Goal: Answer question/provide support: Answer question/provide support

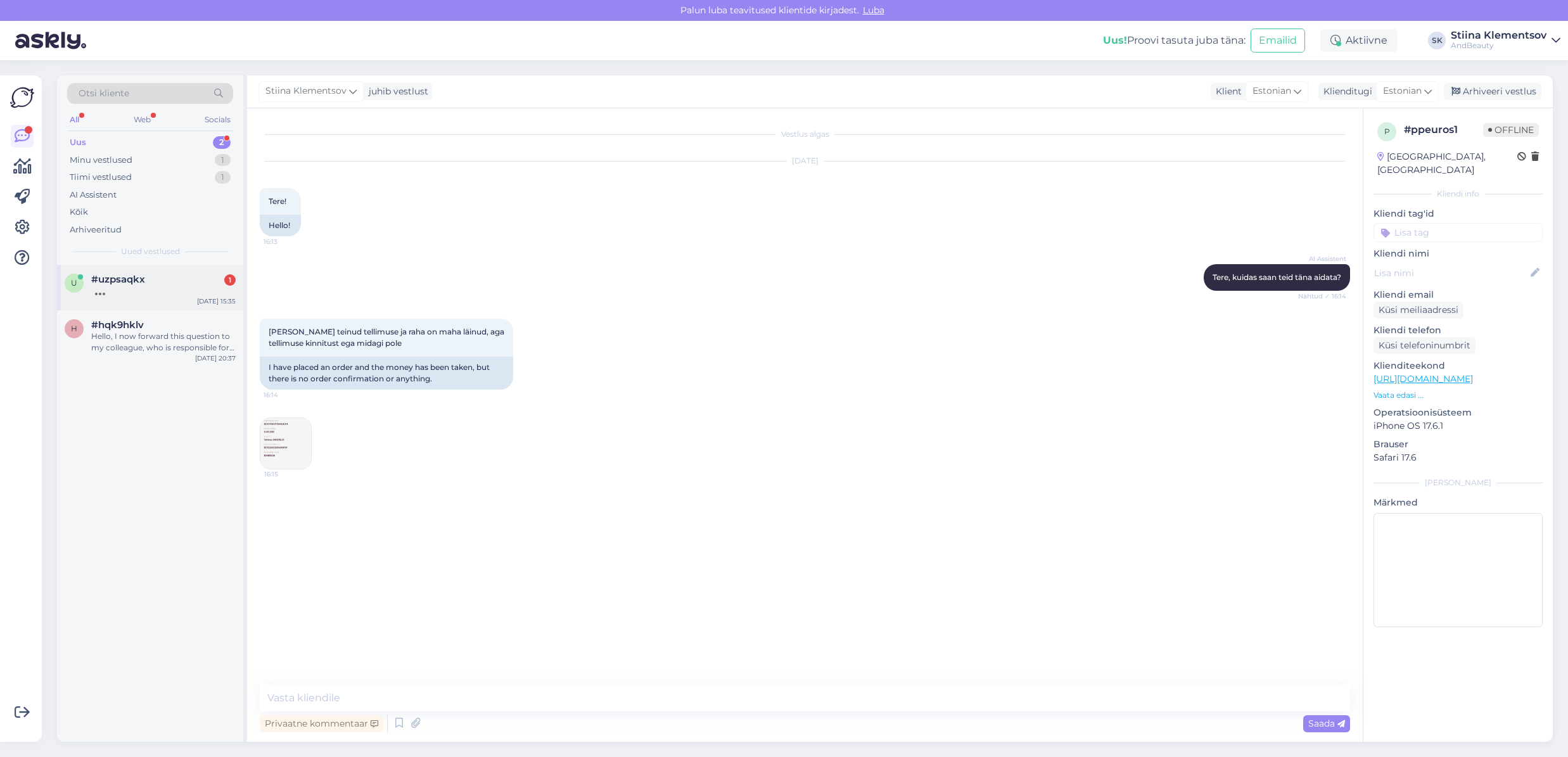
click at [170, 287] on div at bounding box center [163, 291] width 144 height 11
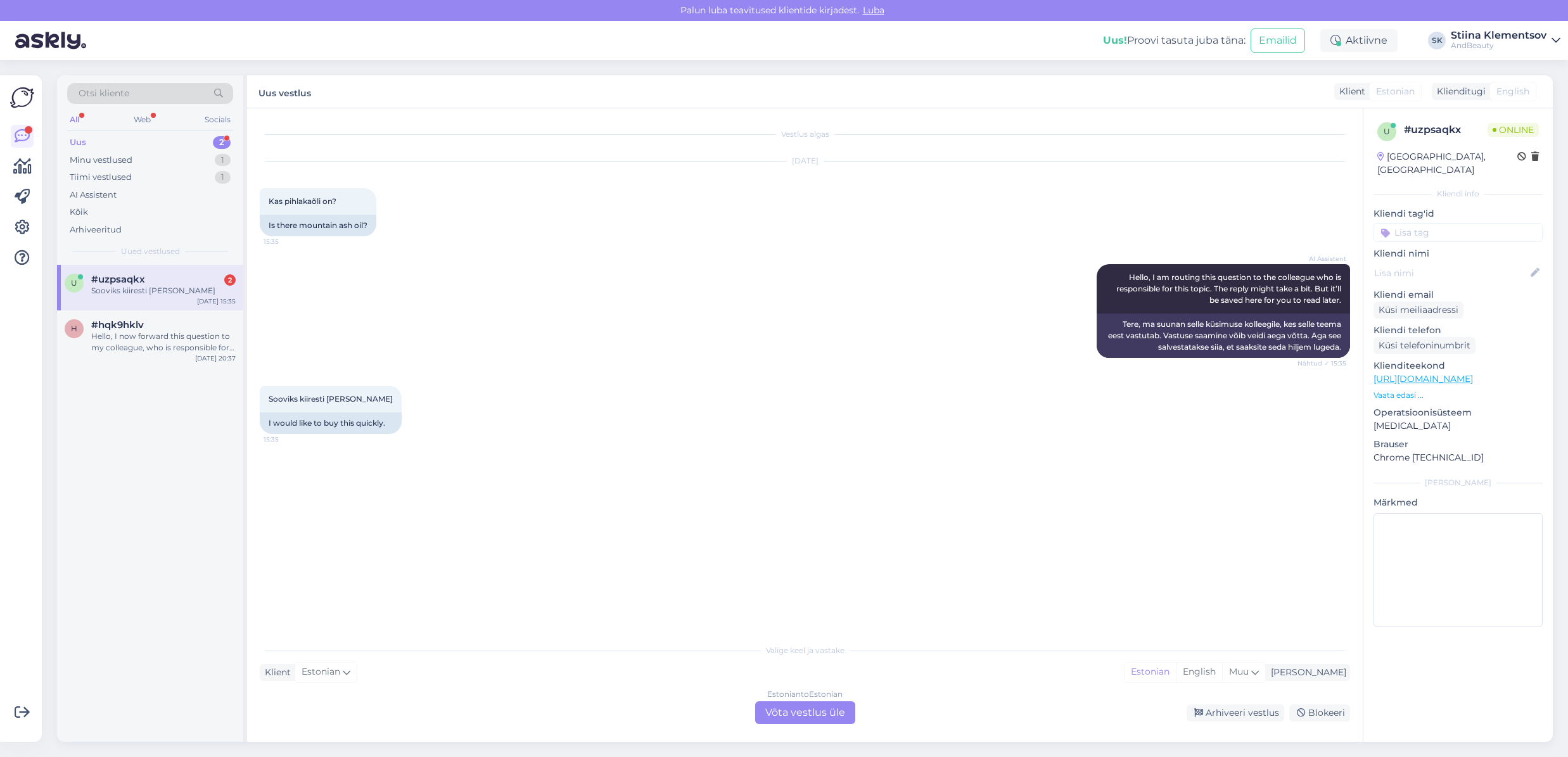
click at [812, 719] on div "Estonian to Estonian Võta vestlus üle" at bounding box center [805, 713] width 100 height 23
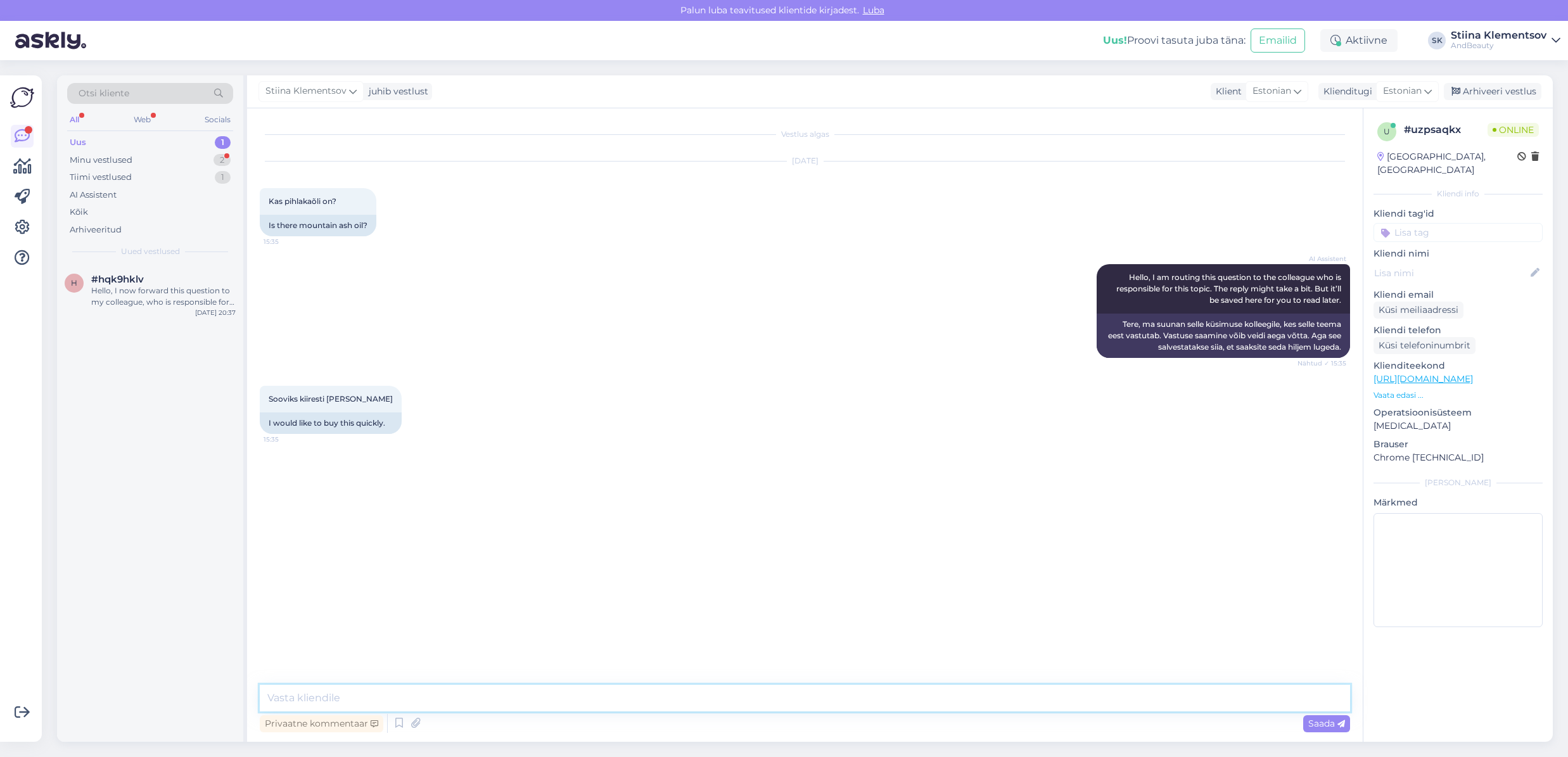
click at [704, 690] on textarea at bounding box center [805, 698] width 1090 height 27
type textarea "Millise [PERSON_NAME] toodet peate silmas?"
click at [124, 294] on div "Hello, I now forward this question to my colleague, who is responsible for this…" at bounding box center [163, 297] width 144 height 23
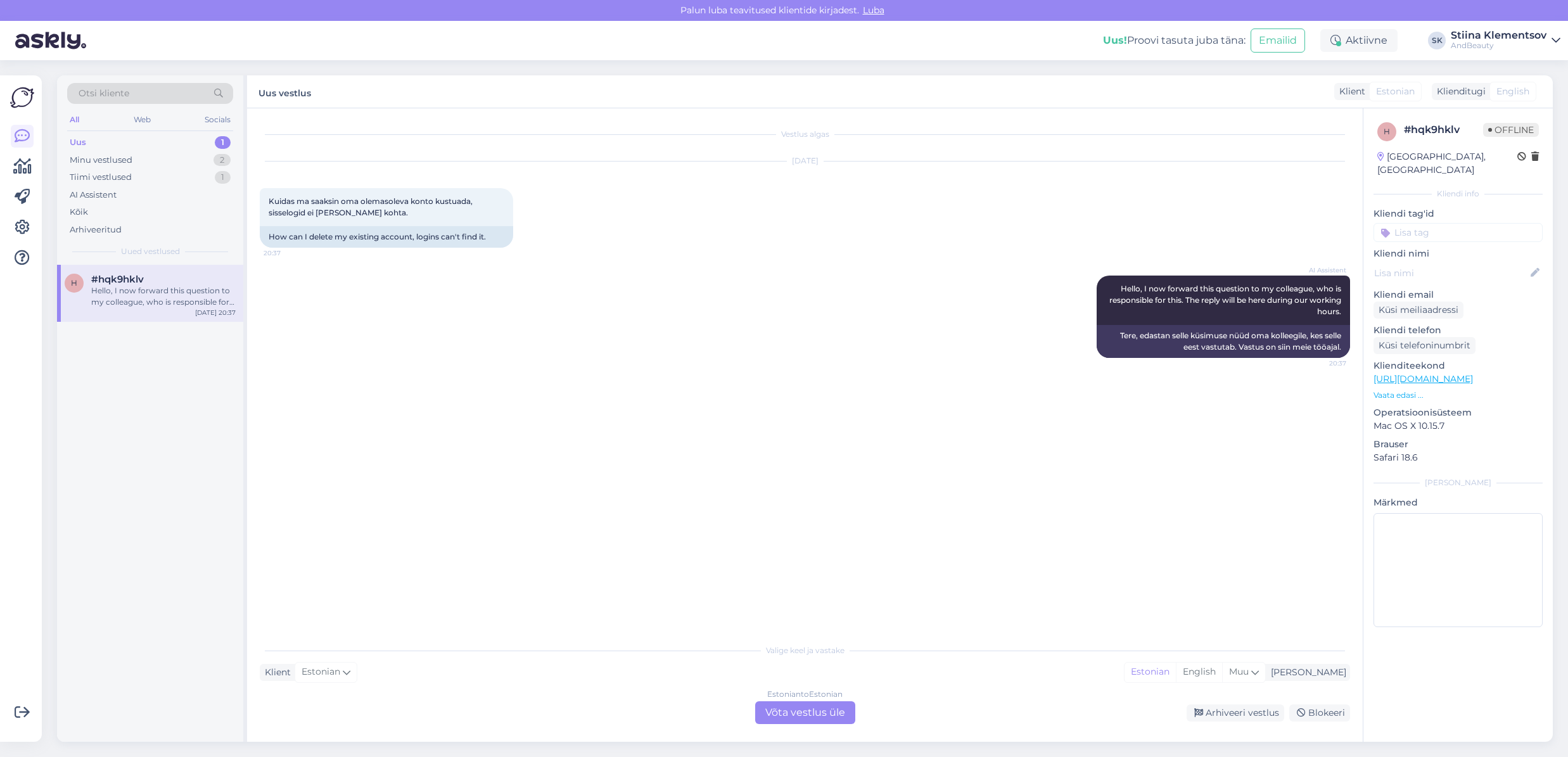
click at [823, 712] on div "Estonian to Estonian Võta vestlus üle" at bounding box center [805, 713] width 100 height 23
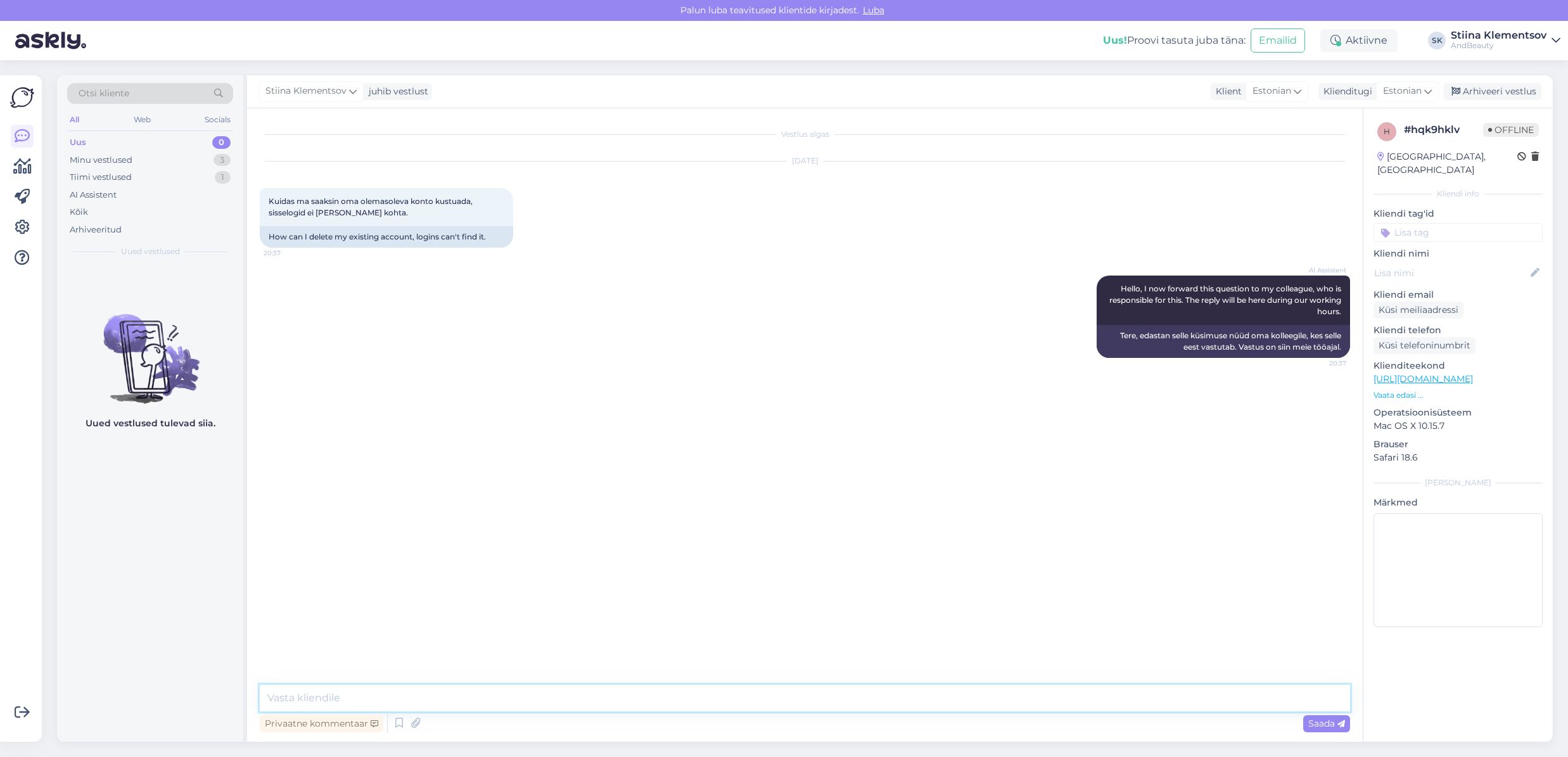
click at [675, 704] on textarea at bounding box center [805, 698] width 1090 height 27
type textarea "Saame kustutada selle teie eest. Palun andke teada, millise meiliaadressiga on …"
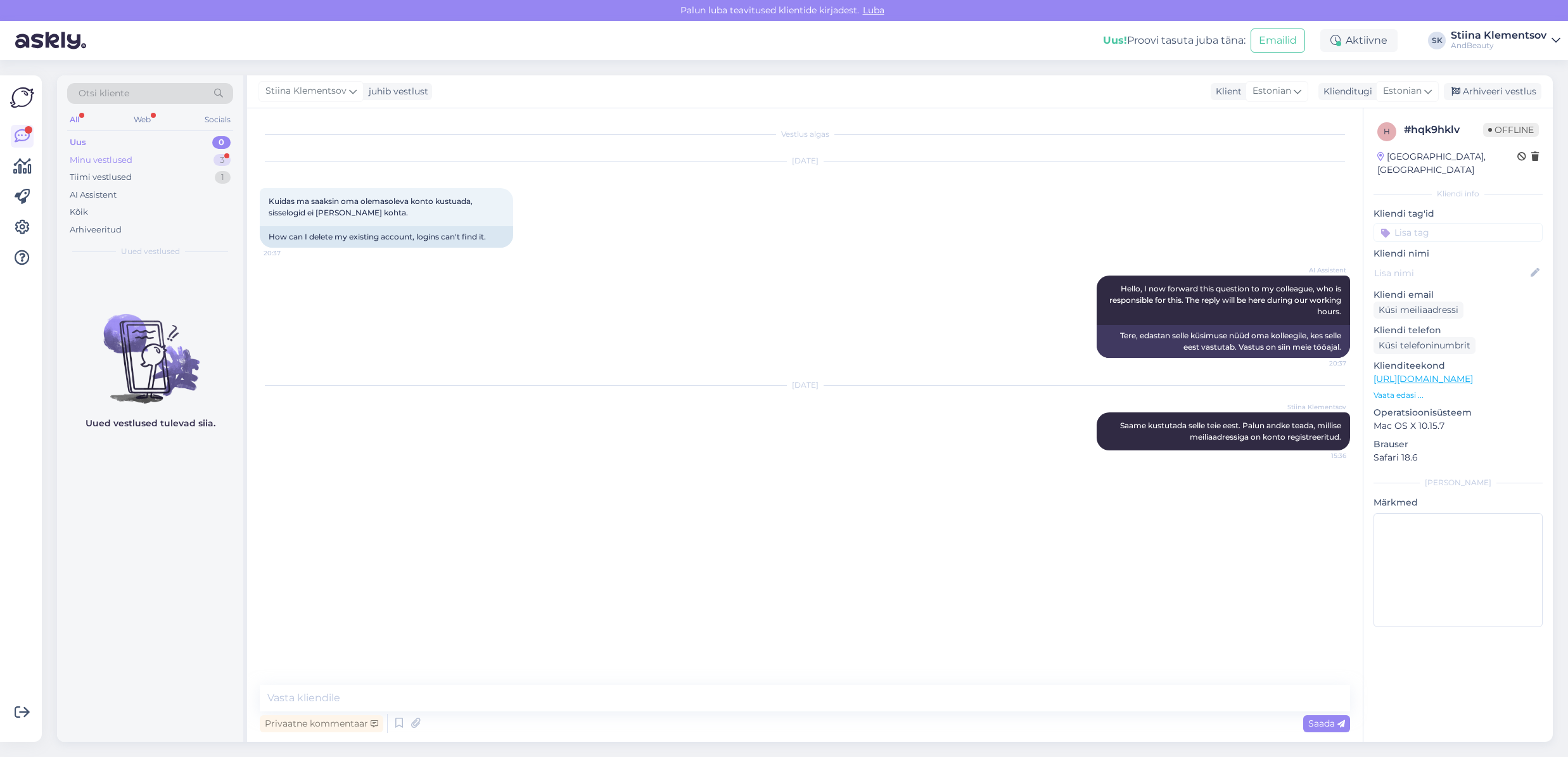
click at [110, 157] on div "Minu vestlused" at bounding box center [101, 160] width 63 height 13
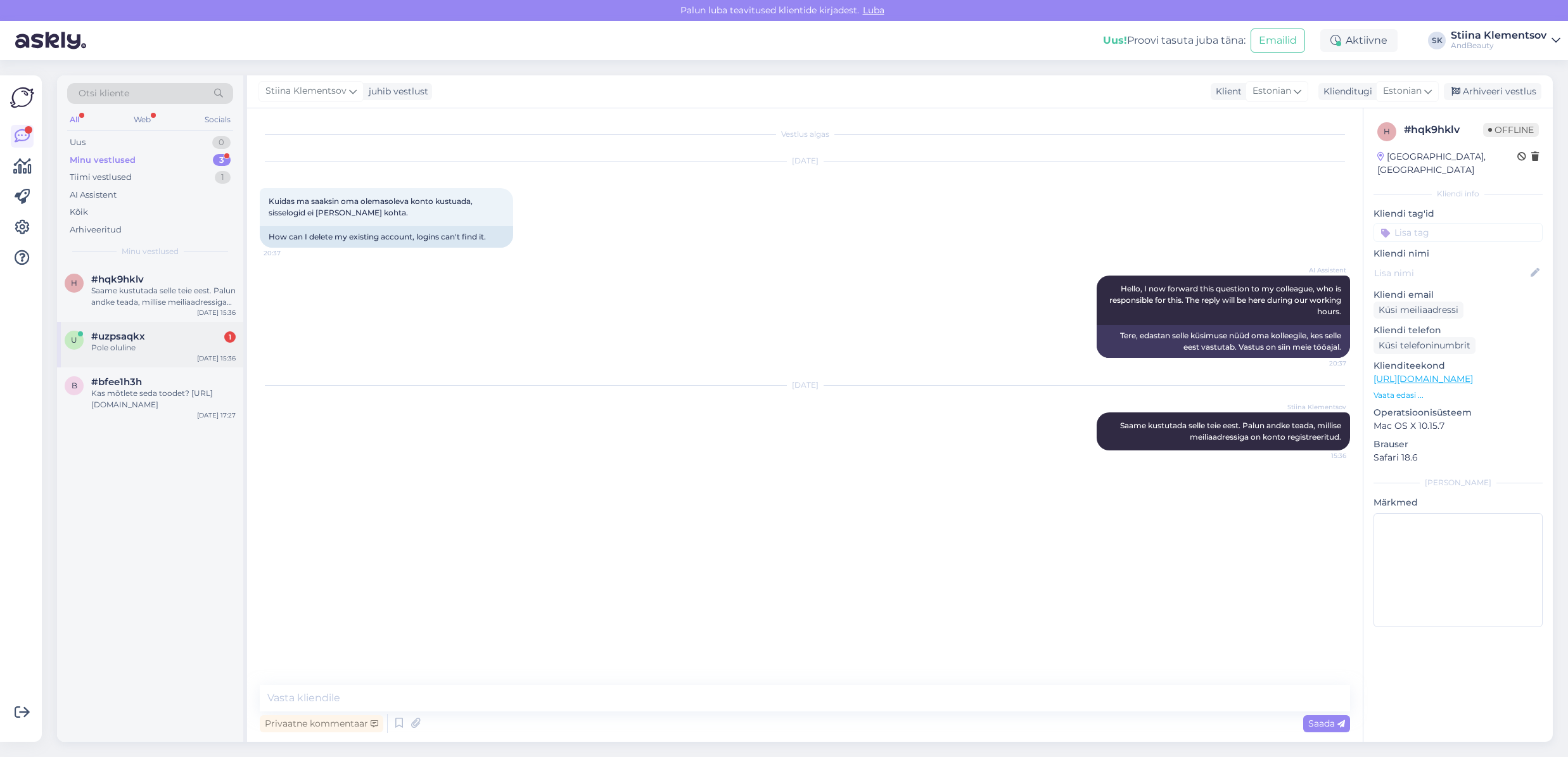
click at [172, 349] on div "Pole oluline" at bounding box center [163, 348] width 144 height 11
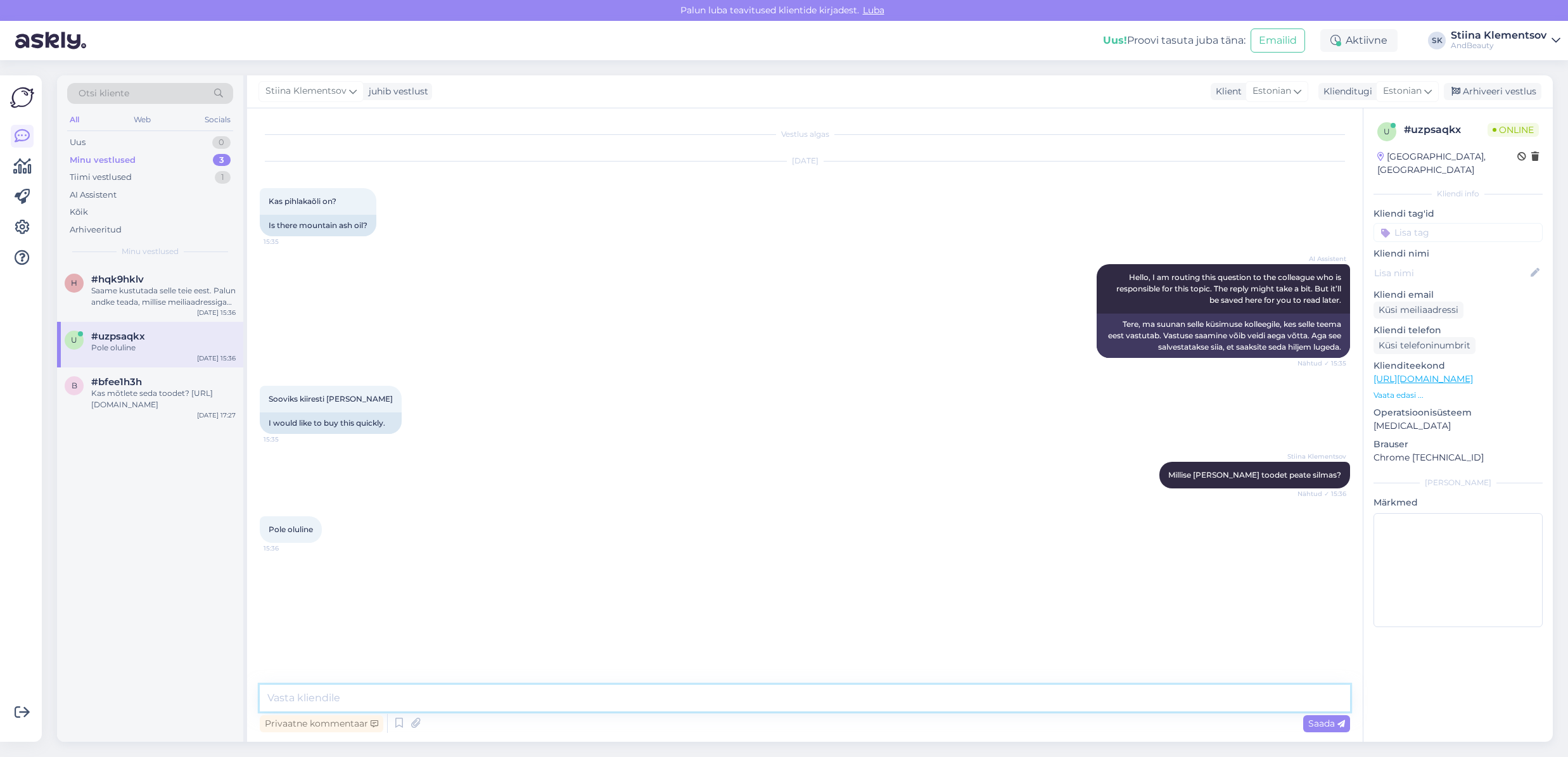
click at [475, 705] on textarea at bounding box center [805, 698] width 1090 height 27
type textarea "Pihlakaõli meie valikus ei ole"
click at [170, 354] on div "u #uzpsaqkx 1 Palsam juustele fig and rosehip [DATE] 15:36" at bounding box center [150, 344] width 186 height 45
click at [405, 709] on textarea at bounding box center [805, 698] width 1090 height 27
type textarea "Palun täpsustage oma küsimust"
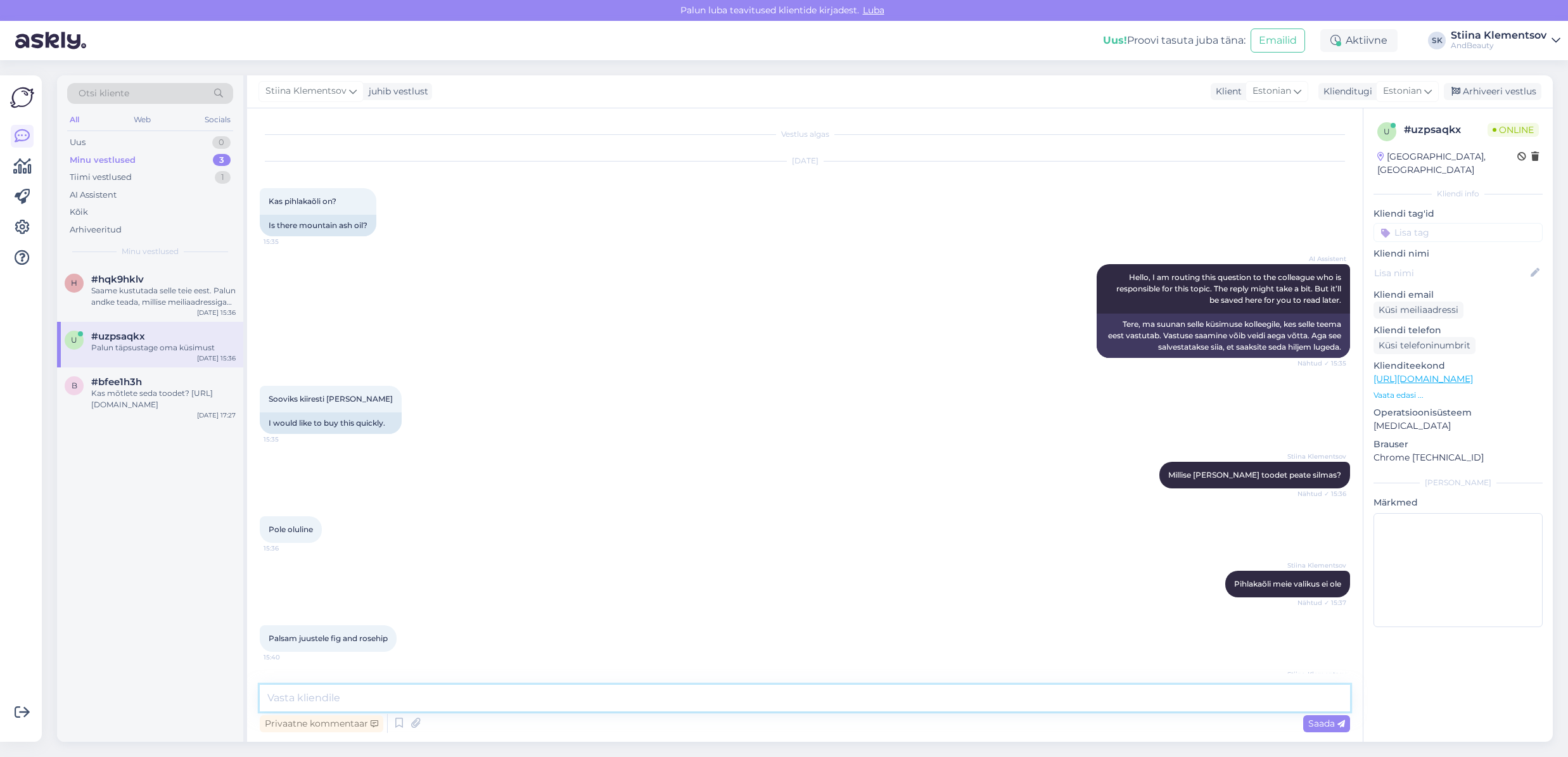
scroll to position [47, 0]
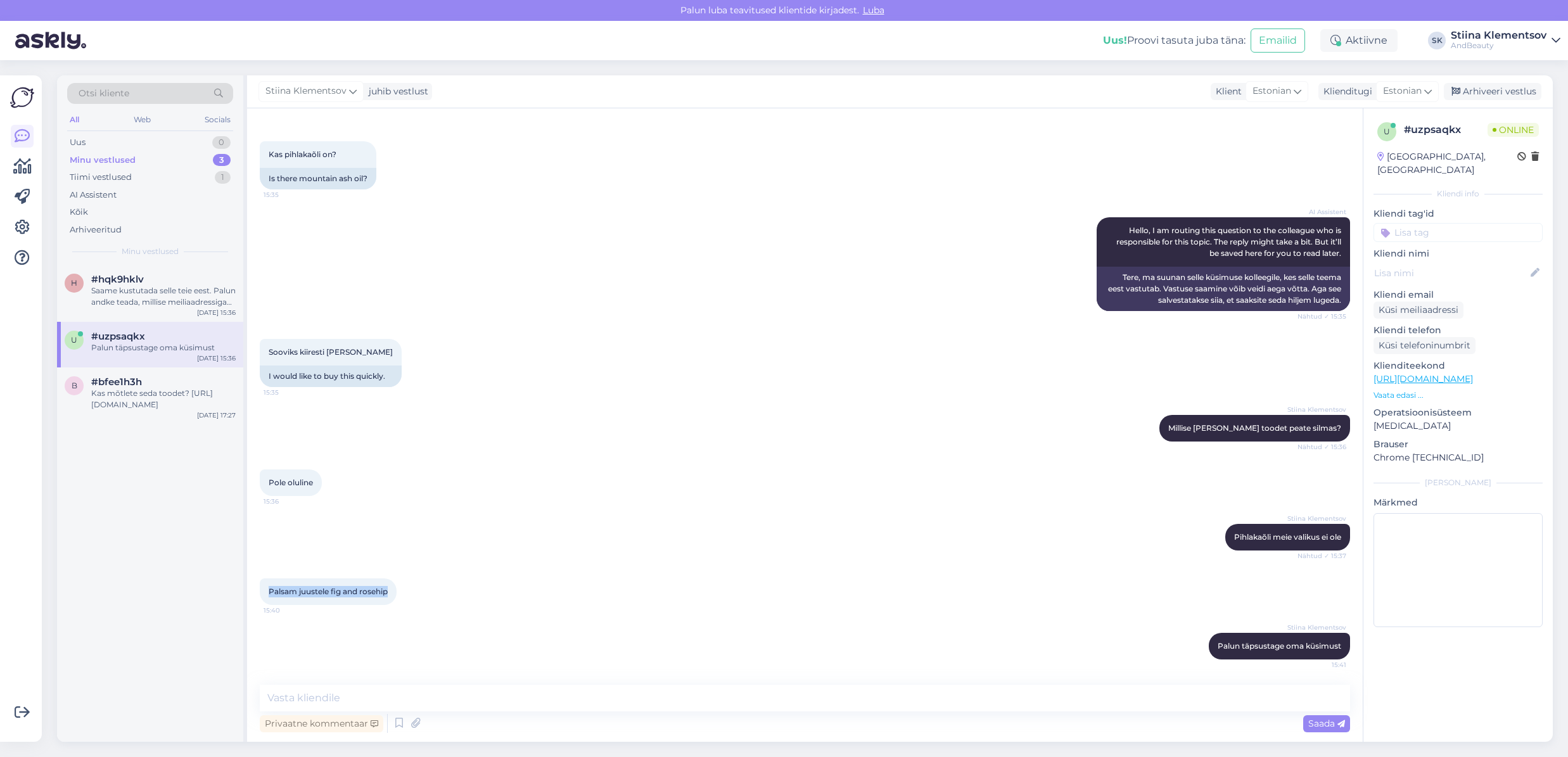
drag, startPoint x: 394, startPoint y: 593, endPoint x: 268, endPoint y: 588, distance: 126.1
click at [268, 588] on div "Palsam juustele fig and rosehip 15:40" at bounding box center [328, 592] width 137 height 27
click at [537, 710] on textarea at bounding box center [805, 698] width 1090 height 27
type textarea "v"
drag, startPoint x: 408, startPoint y: 697, endPoint x: 376, endPoint y: 696, distance: 32.0
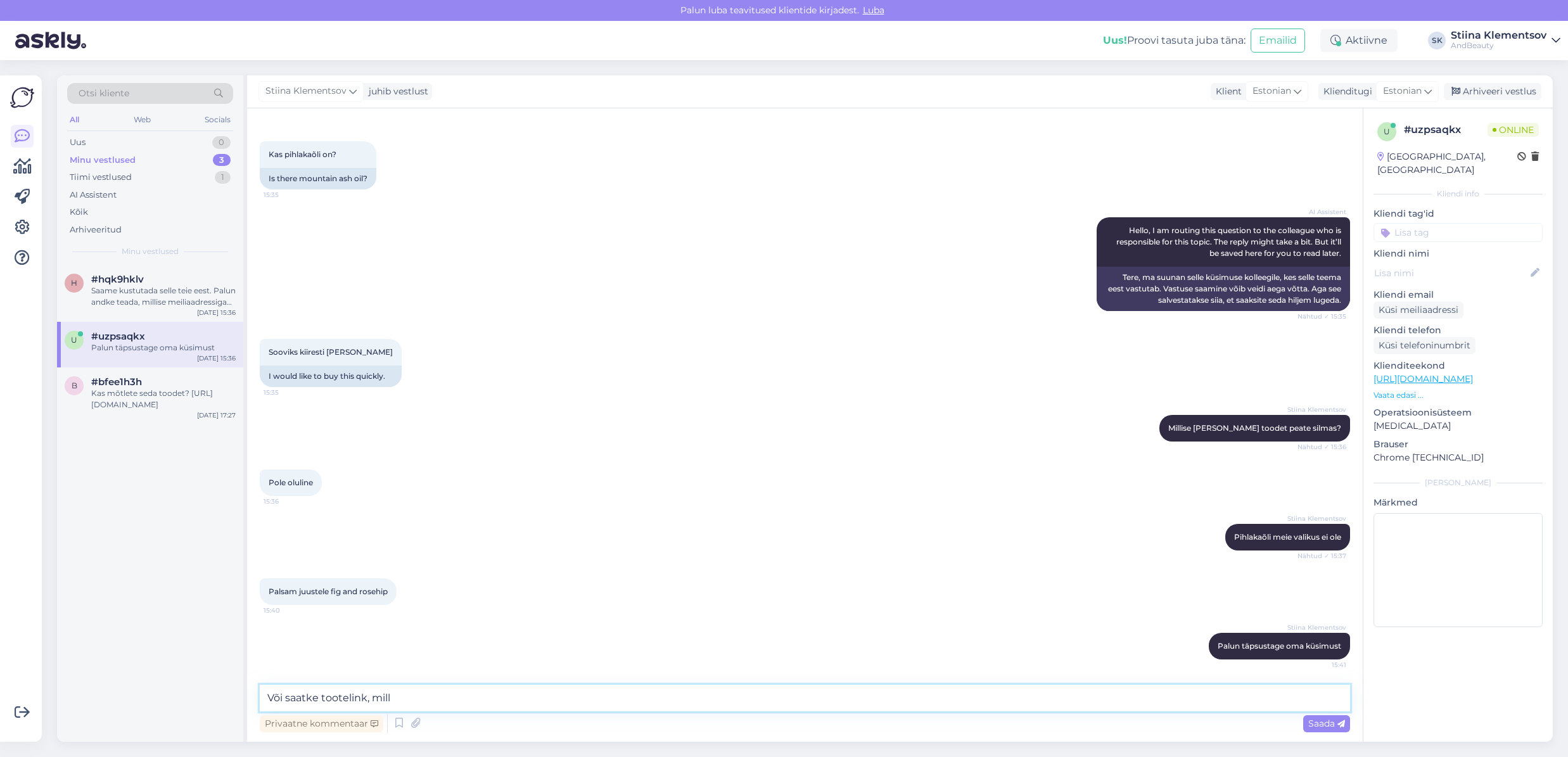
click at [376, 696] on textarea "Või saatke tootelink, mill" at bounding box center [805, 698] width 1090 height 27
type textarea "Või saatke tootelink, et oleks arusaadav mis tootest huvitatud olete"
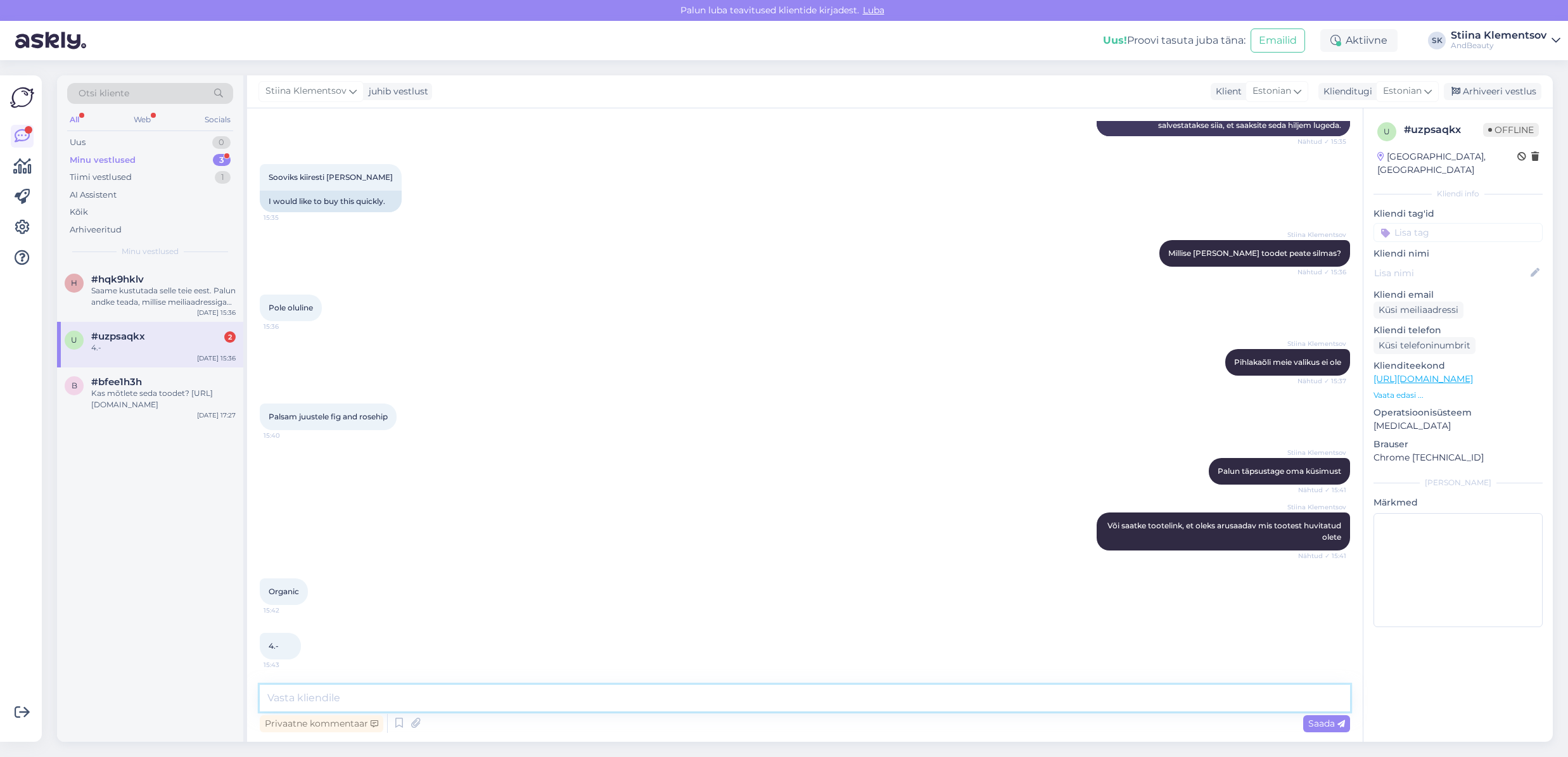
scroll to position [219, 0]
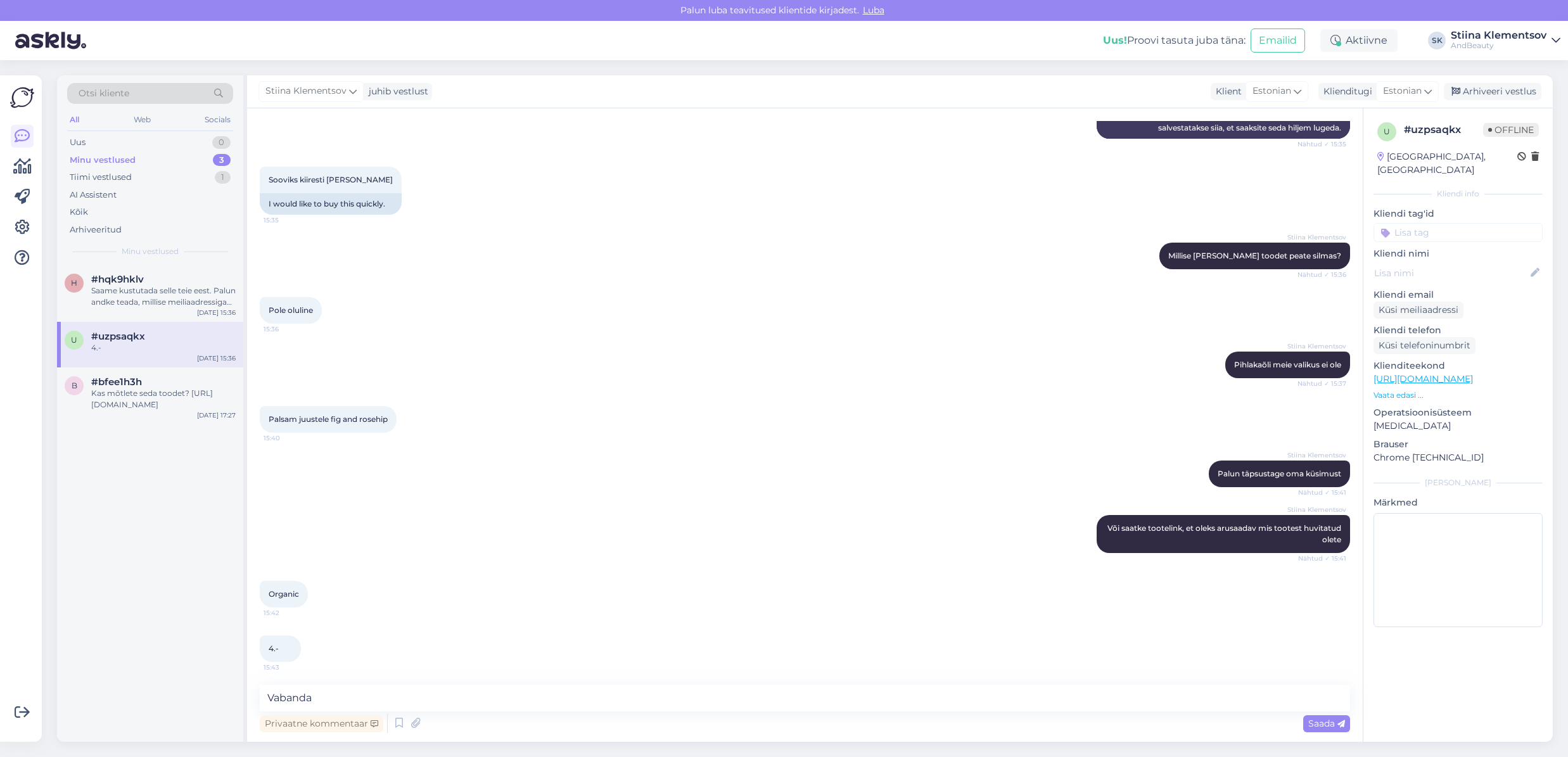
click at [1416, 373] on link "https://andbeauty.ee/palsam-kohevust-andev-rasustele-juustele-280ml" at bounding box center [1423, 379] width 100 height 11
click at [336, 691] on textarea "Vabanda" at bounding box center [805, 698] width 1090 height 27
drag, startPoint x: 338, startPoint y: 700, endPoint x: 193, endPoint y: 684, distance: 145.9
click at [192, 684] on div "Otsi kliente All Web Socials Uus 0 Minu vestlused 3 Tiimi vestlused 1 AI Assist…" at bounding box center [805, 408] width 1496 height 666
type textarea "[PERSON_NAME] mis on teie küsimus selle toote osas? Toode on saadaval ja saate …"
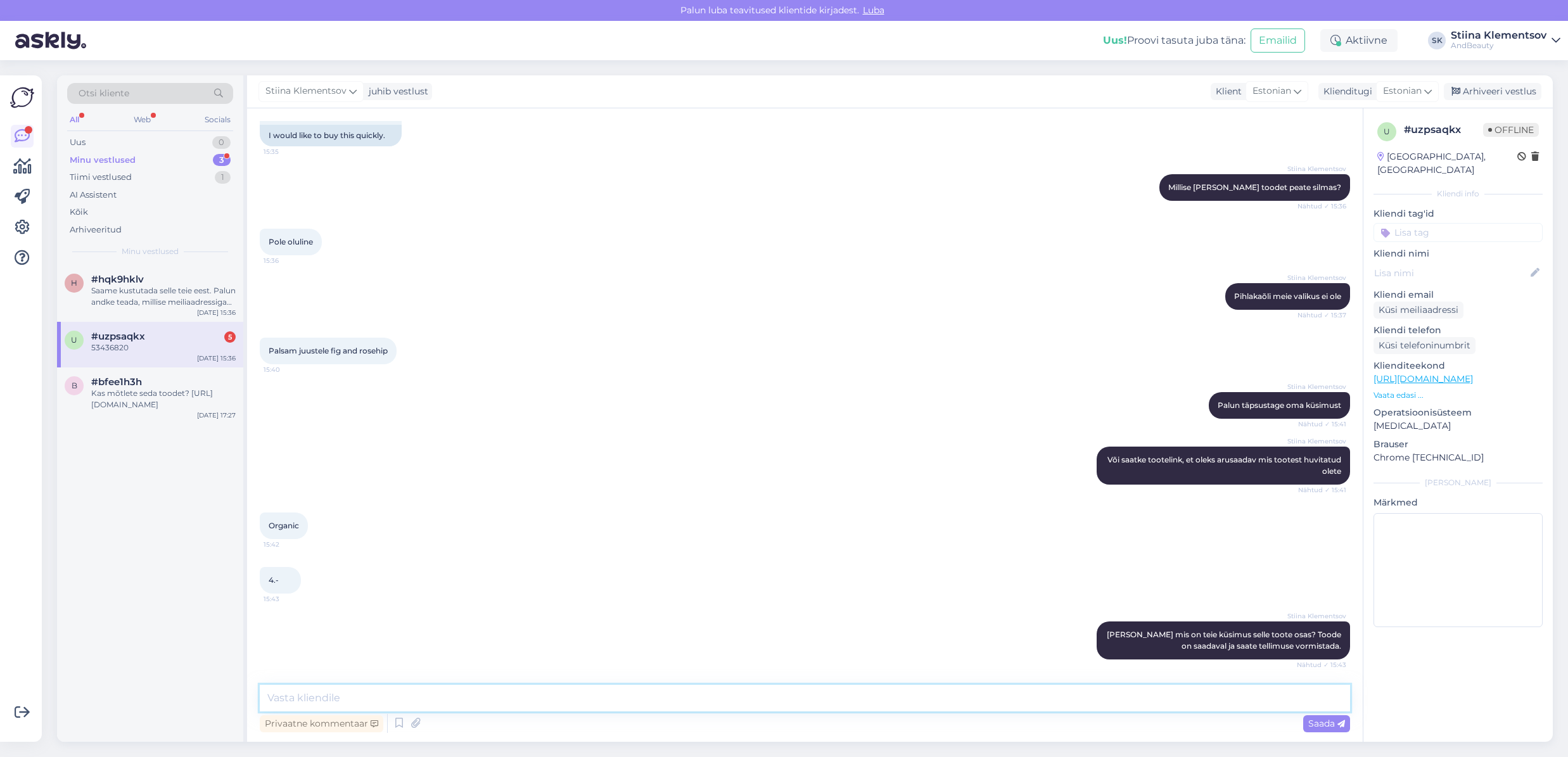
scroll to position [560, 0]
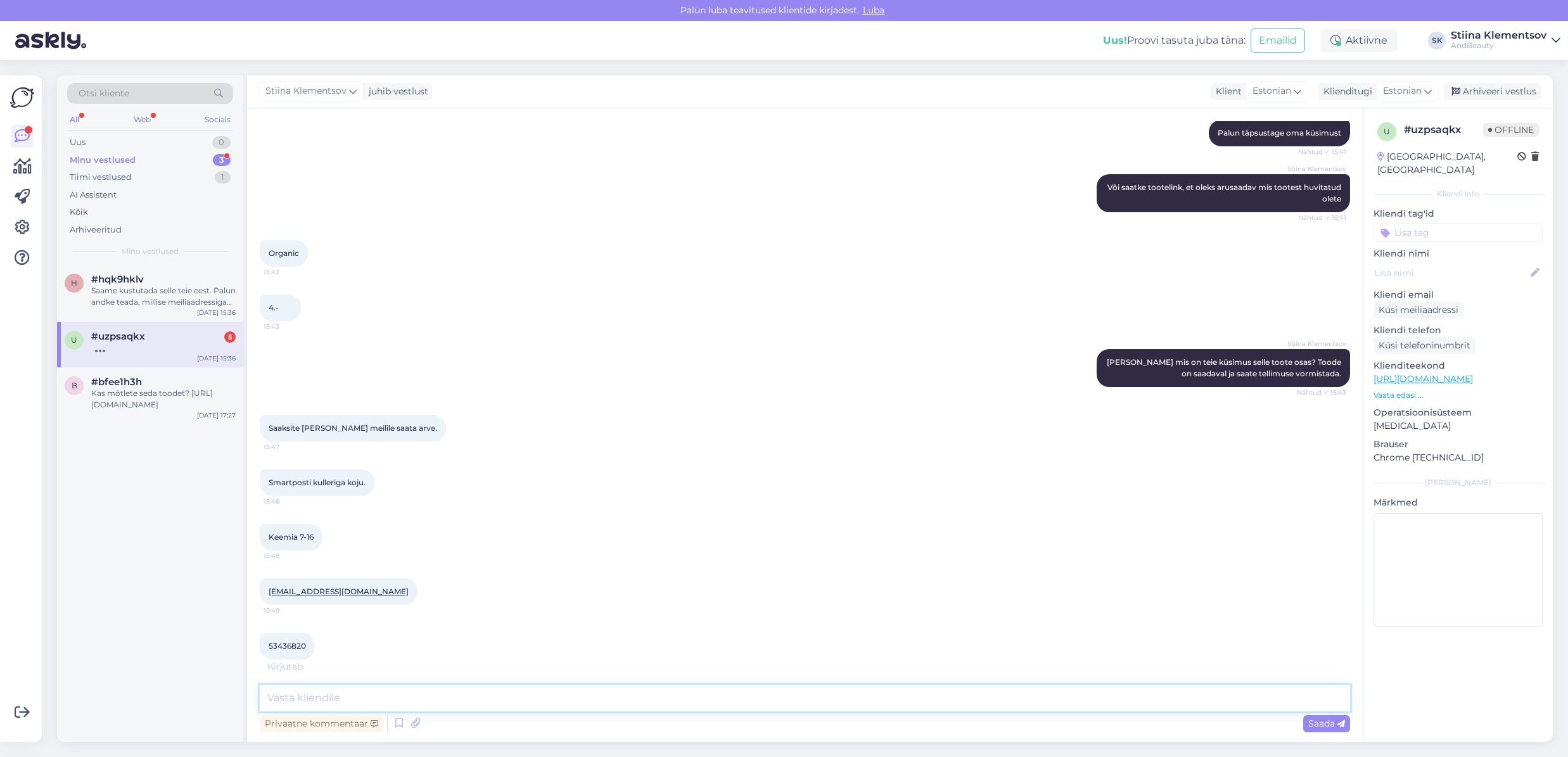
click at [486, 705] on textarea at bounding box center [805, 698] width 1090 height 27
type textarea "E"
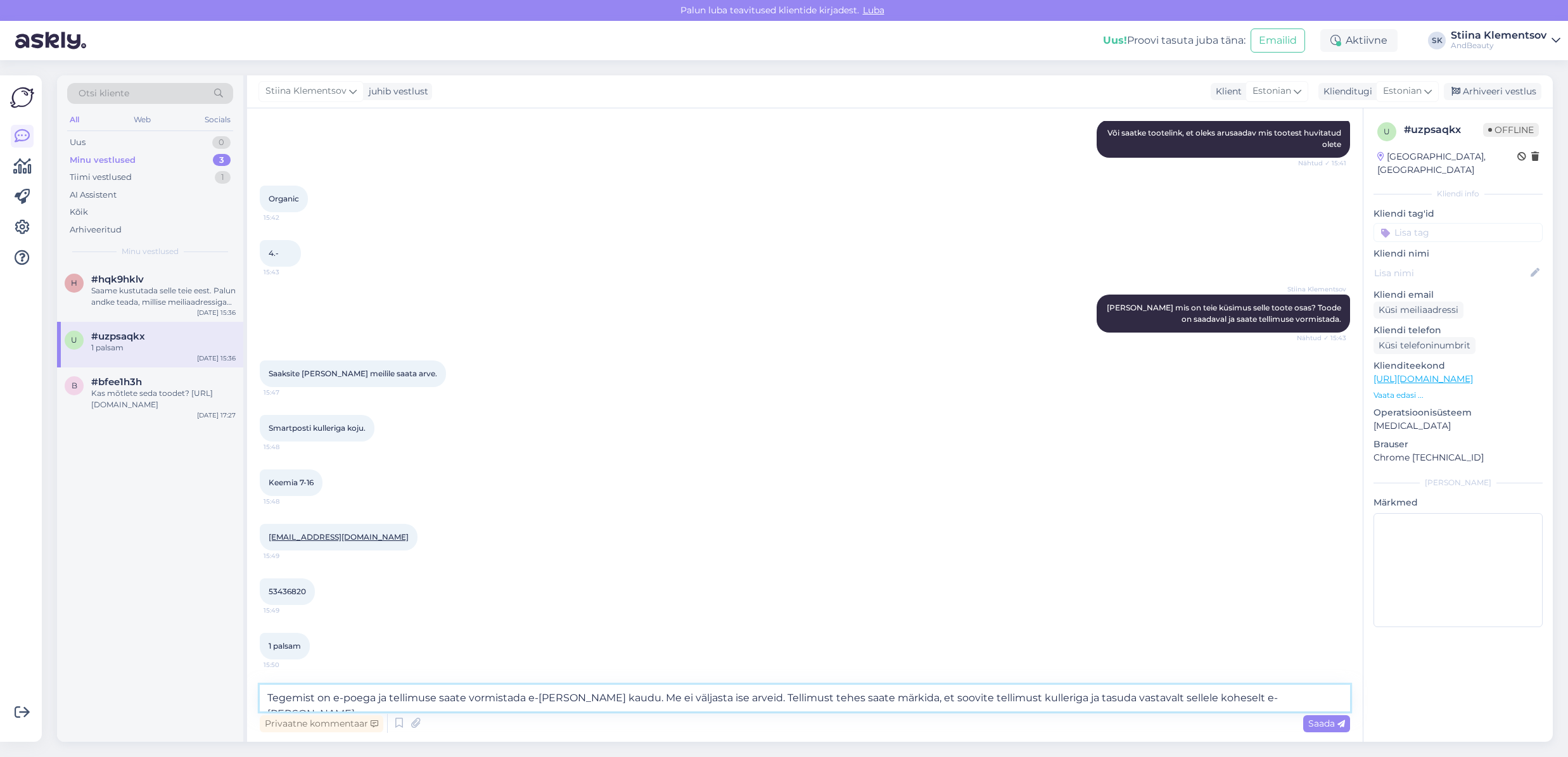
type textarea "Tegemist on e-poega ja tellimuse saate vormistada e-[PERSON_NAME] kaudu. Me ei …"
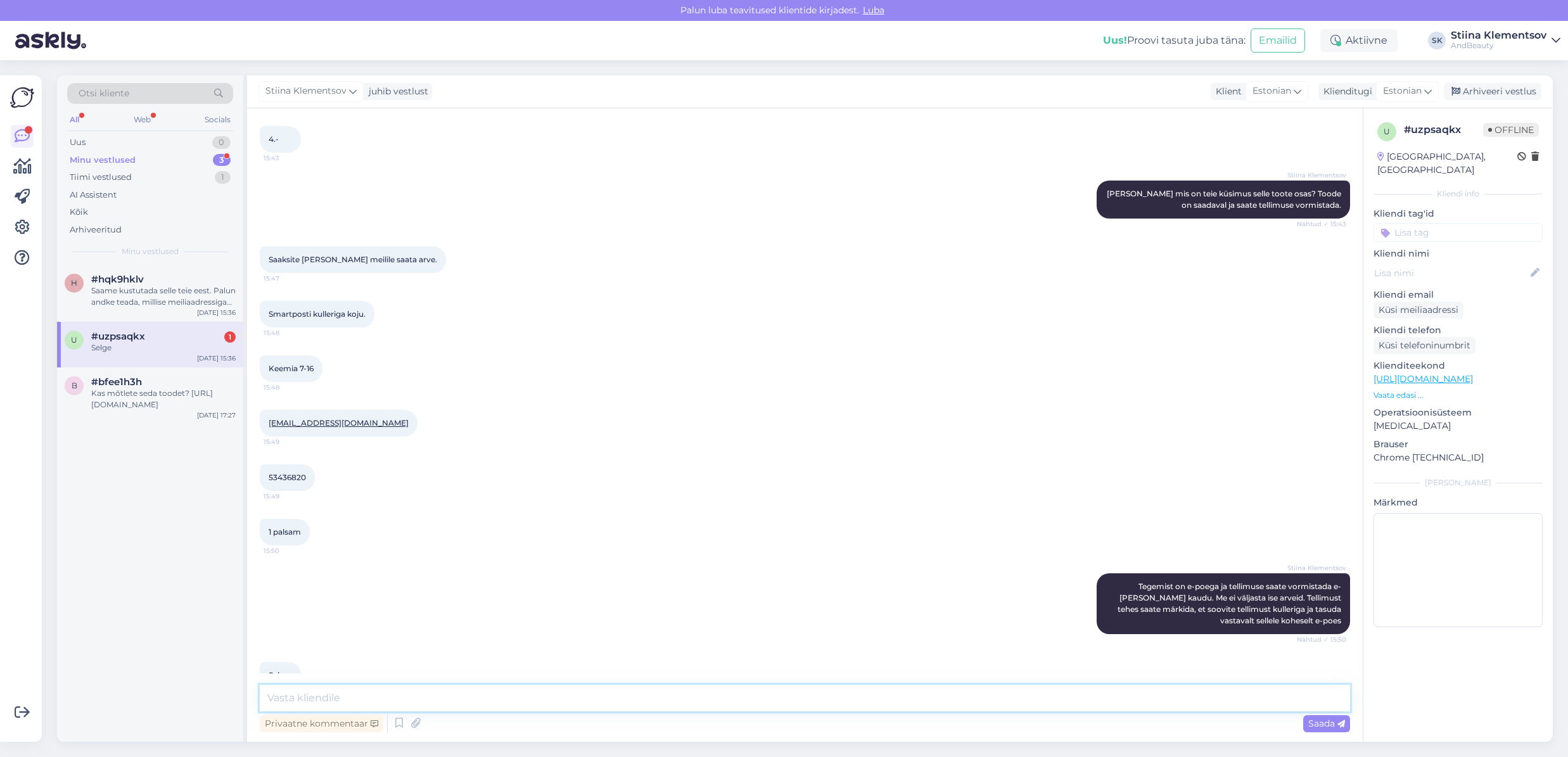
scroll to position [758, 0]
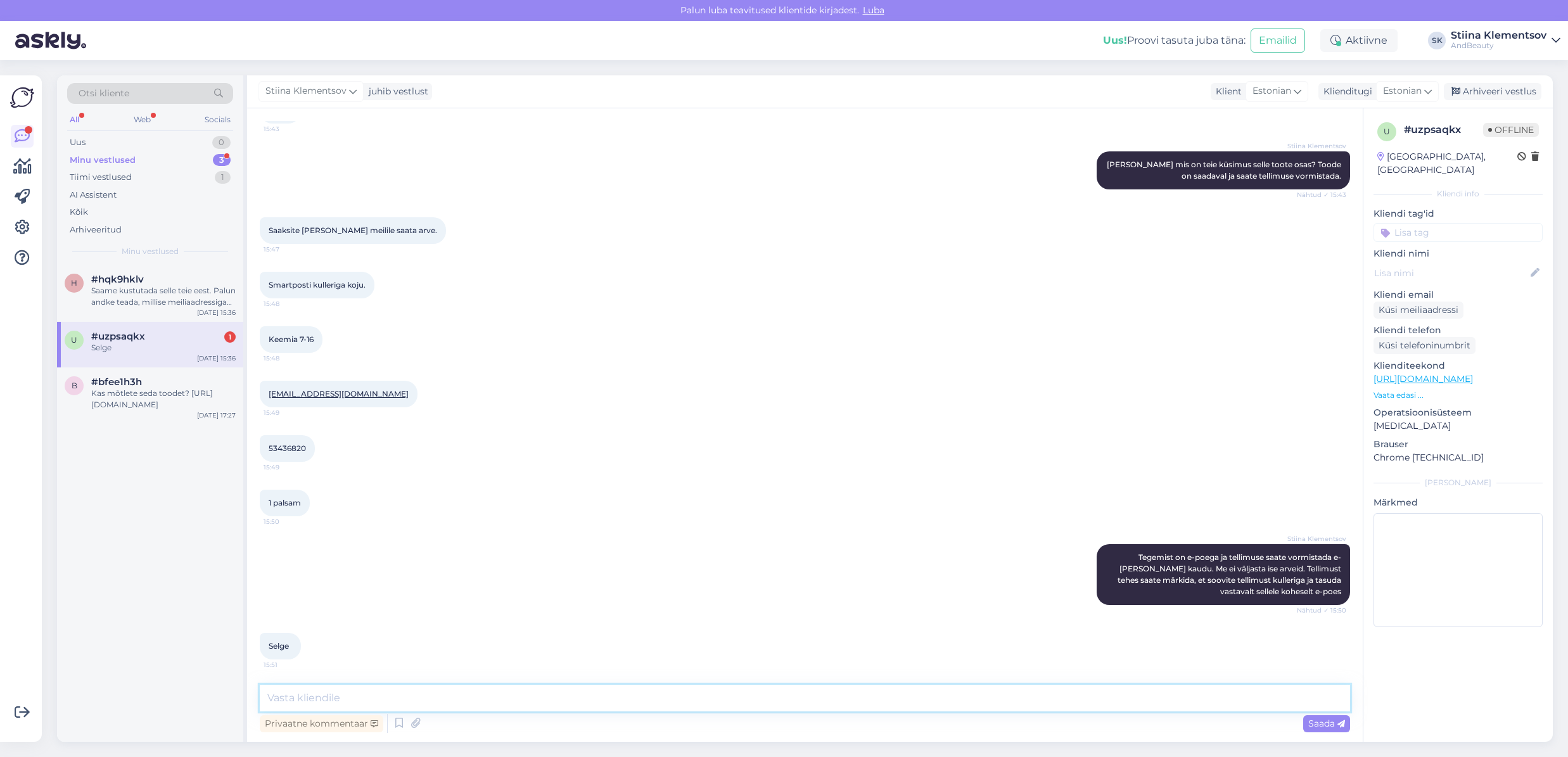
click at [359, 701] on textarea at bounding box center [805, 698] width 1090 height 27
click at [116, 288] on div "Saame kustutada selle teie eest. Palun andke teada, millise meiliaadressiga on …" at bounding box center [163, 297] width 144 height 23
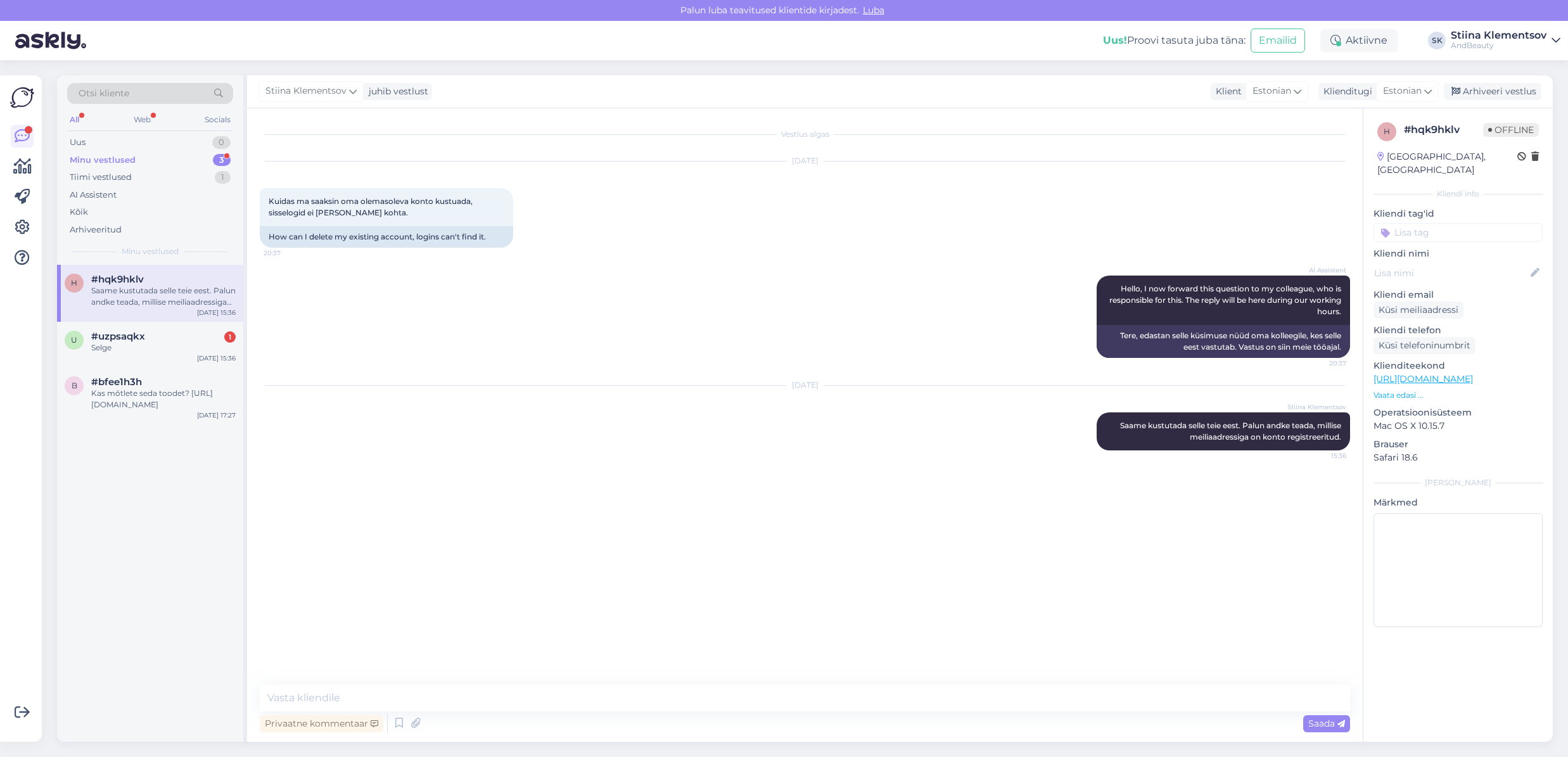
scroll to position [0, 0]
click at [134, 337] on span "#uzpsaqkx" at bounding box center [118, 336] width 54 height 11
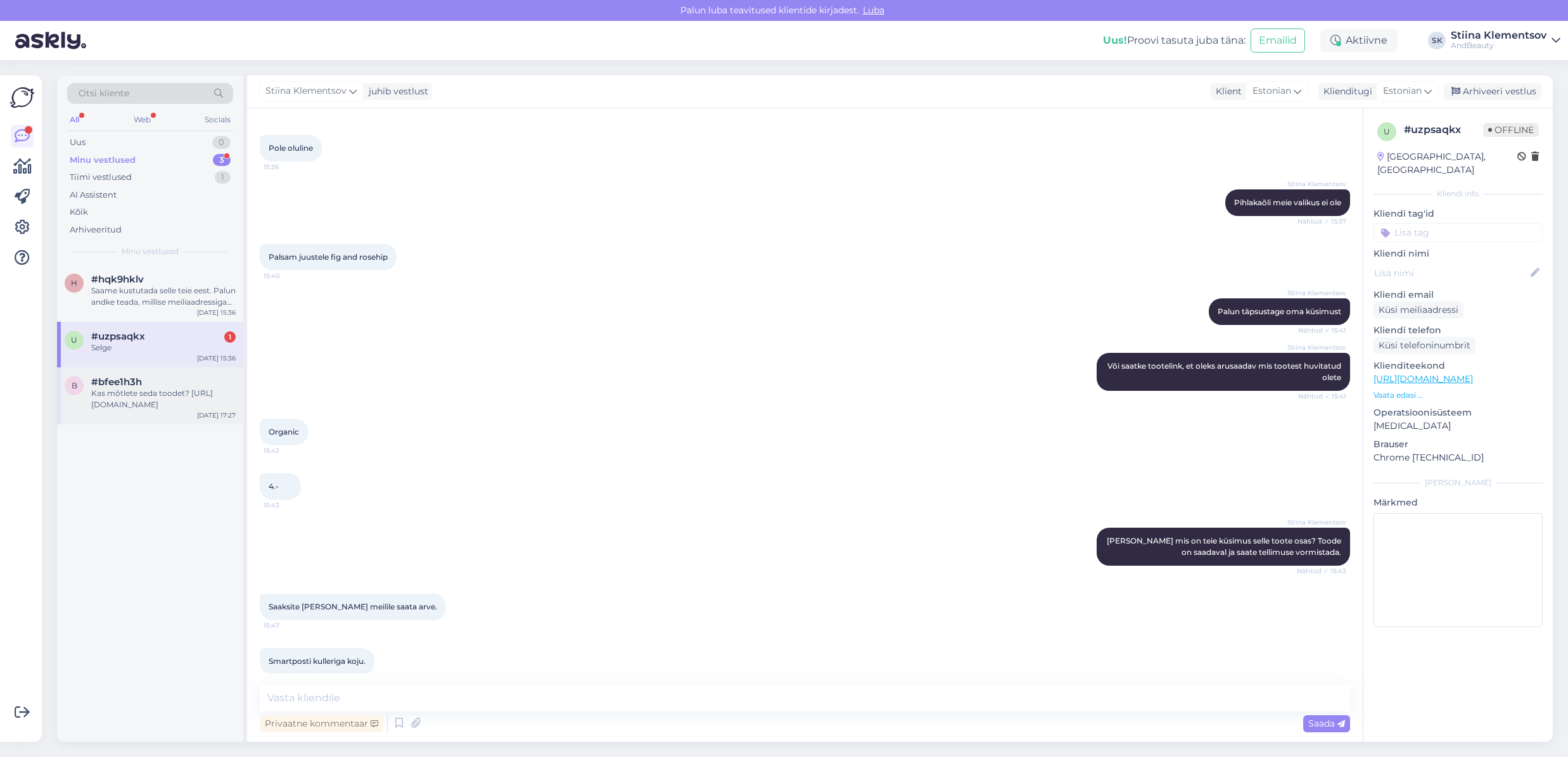
click at [136, 377] on span "#bfee1h3h" at bounding box center [116, 382] width 50 height 11
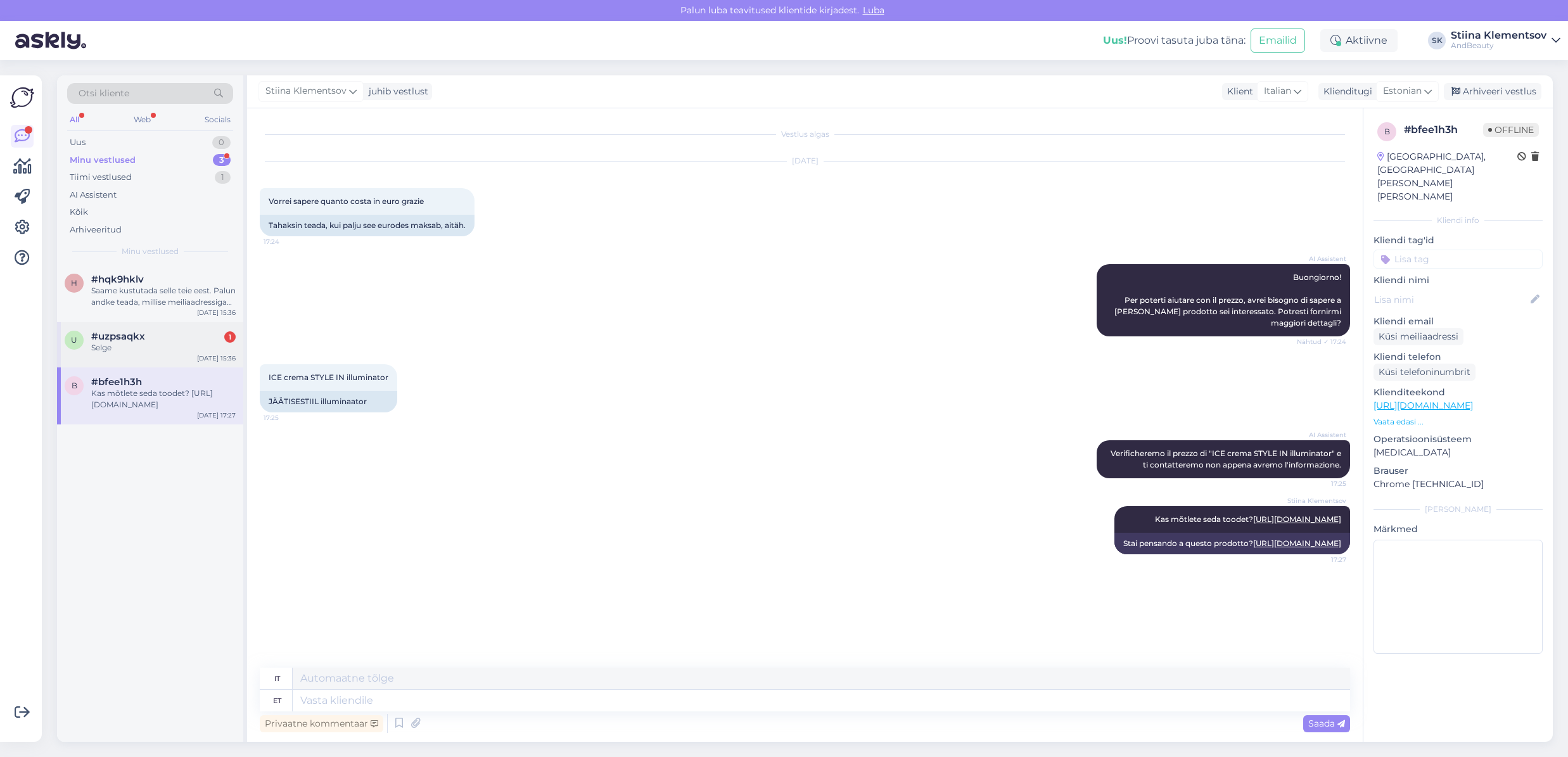
click at [186, 336] on div "#uzpsaqkx 1" at bounding box center [163, 336] width 144 height 11
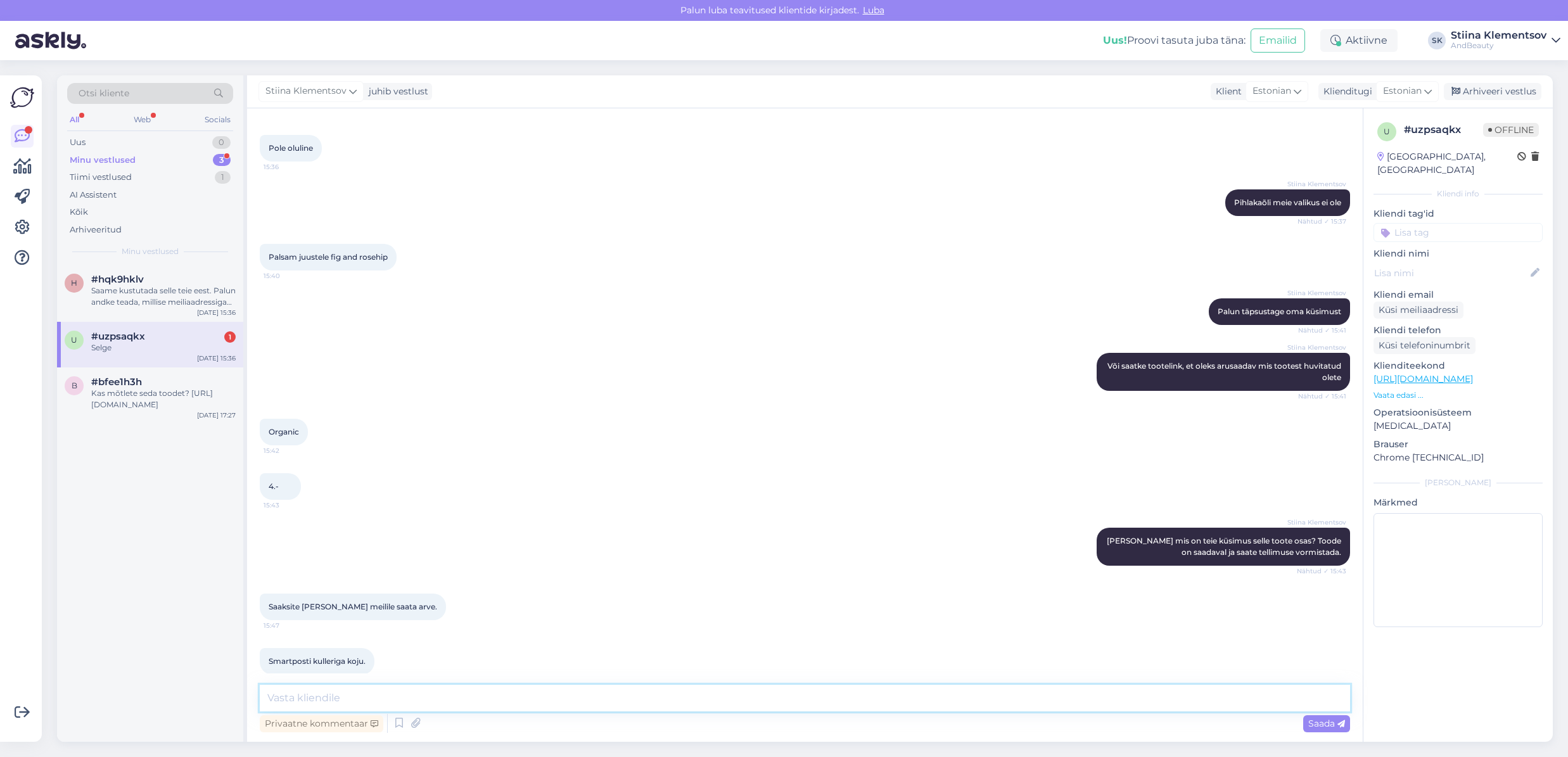
click at [501, 689] on textarea at bounding box center [805, 698] width 1090 height 27
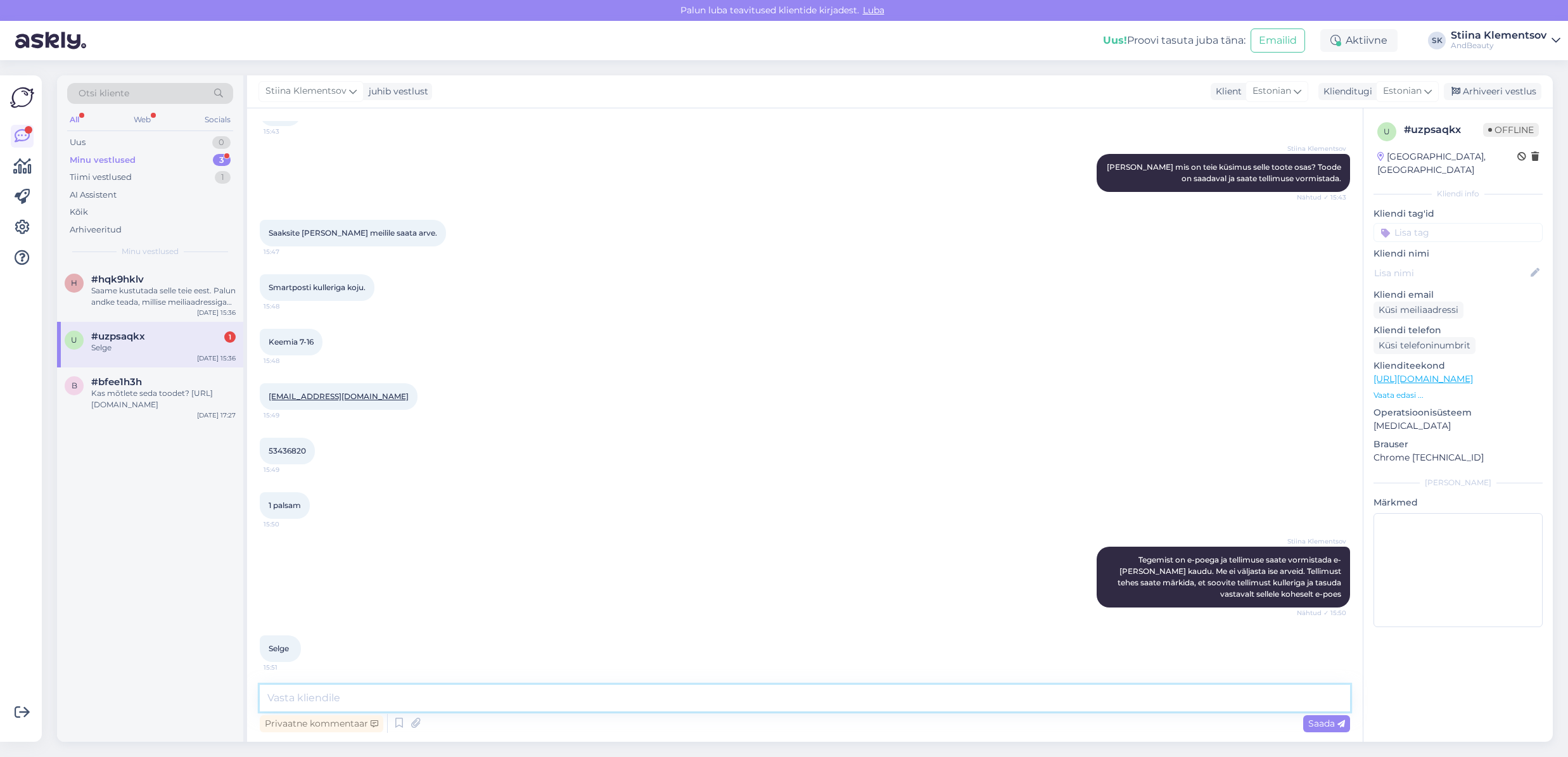
scroll to position [758, 0]
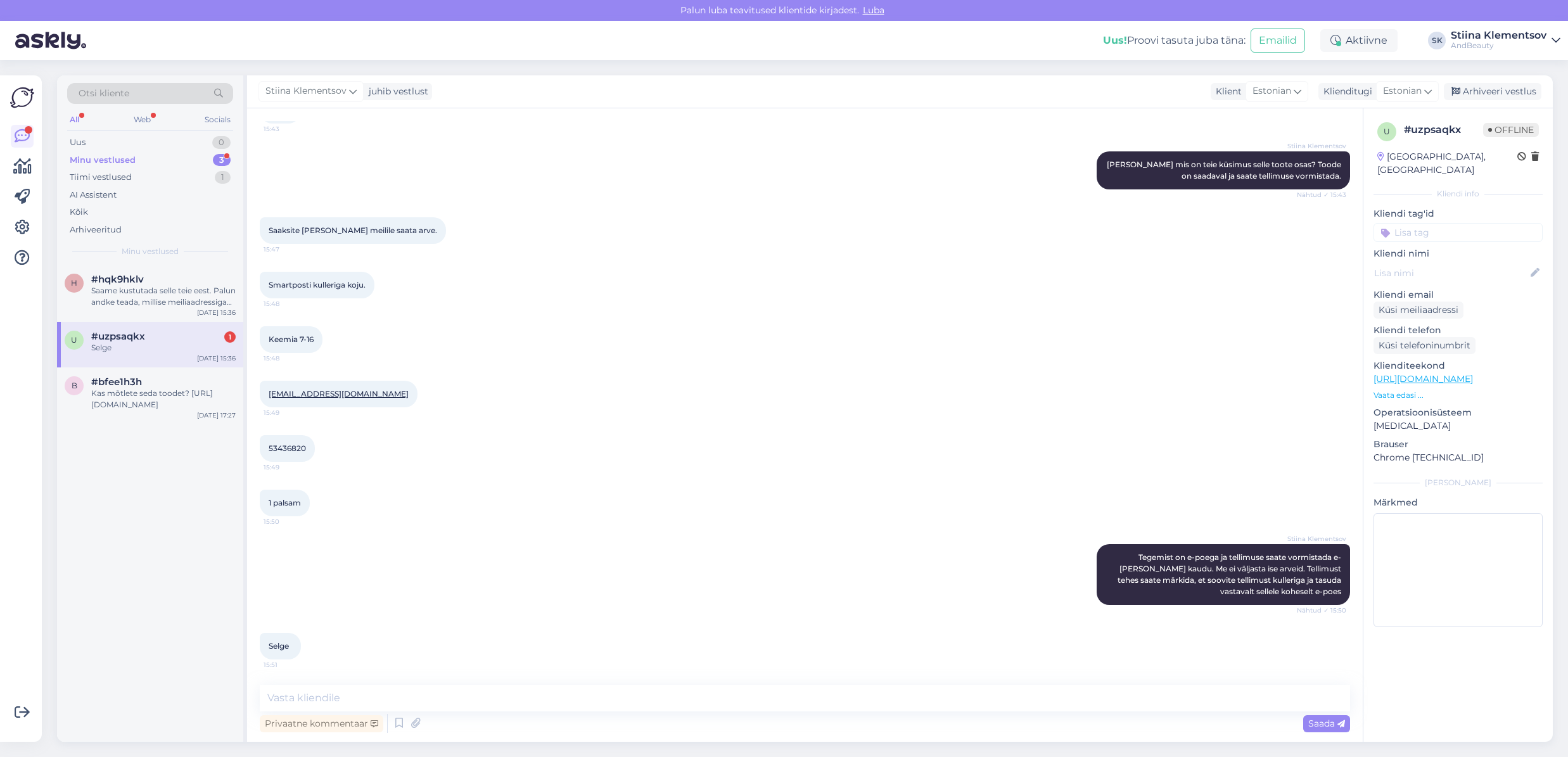
click at [581, 684] on div "Vestlus algas Sep 26 2025 Kas pihlakaõli on? 15:35 Is there mountain ash oil? A…" at bounding box center [805, 425] width 1116 height 634
click at [158, 426] on div "h #hqk9hklv Saame kustutada selle teie eest. Palun andke teada, millise meiliaa…" at bounding box center [150, 503] width 186 height 477
click at [153, 380] on div "#bfee1h3h" at bounding box center [163, 382] width 144 height 11
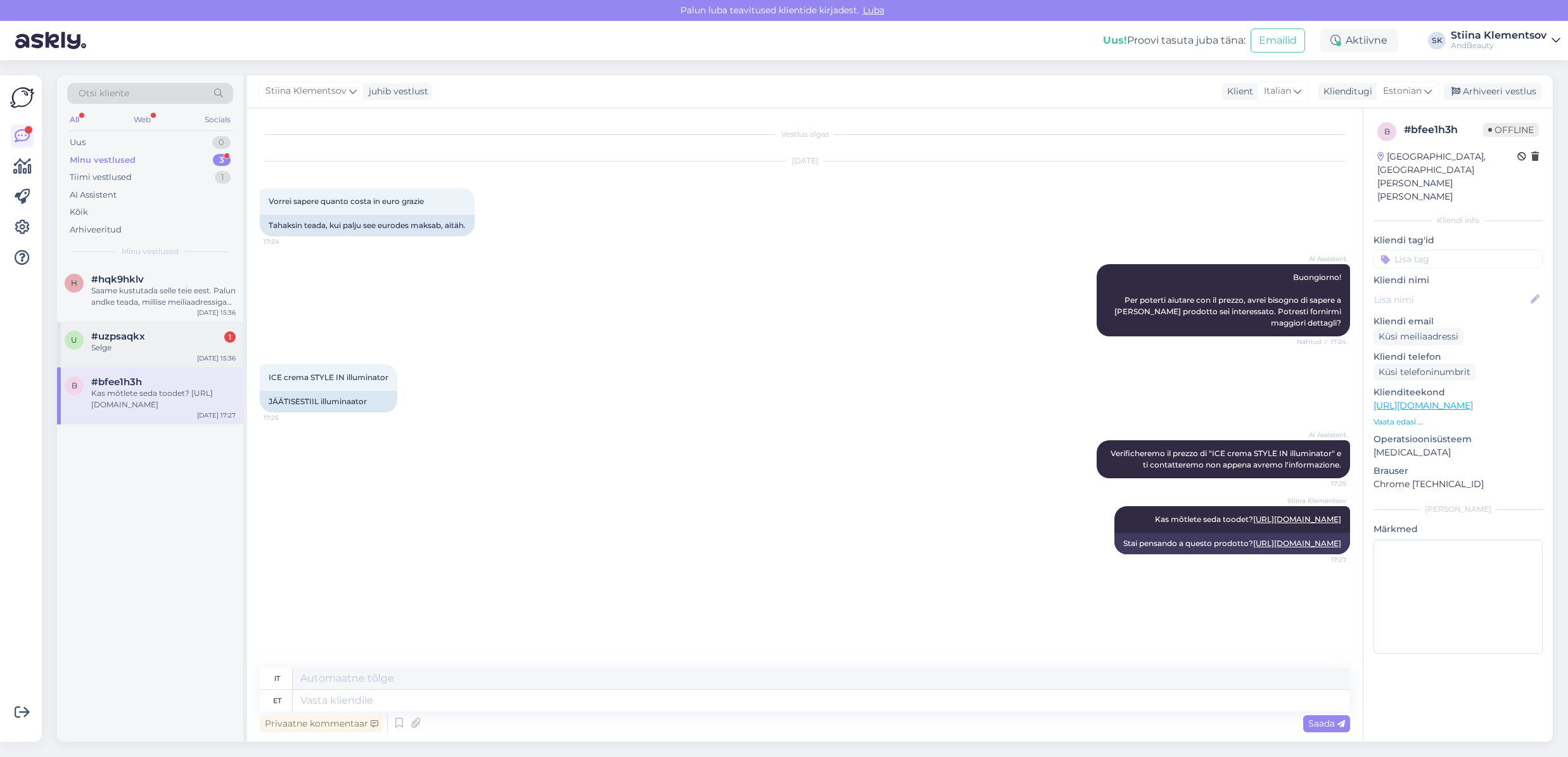
click at [152, 335] on div "#uzpsaqkx 1" at bounding box center [163, 336] width 144 height 11
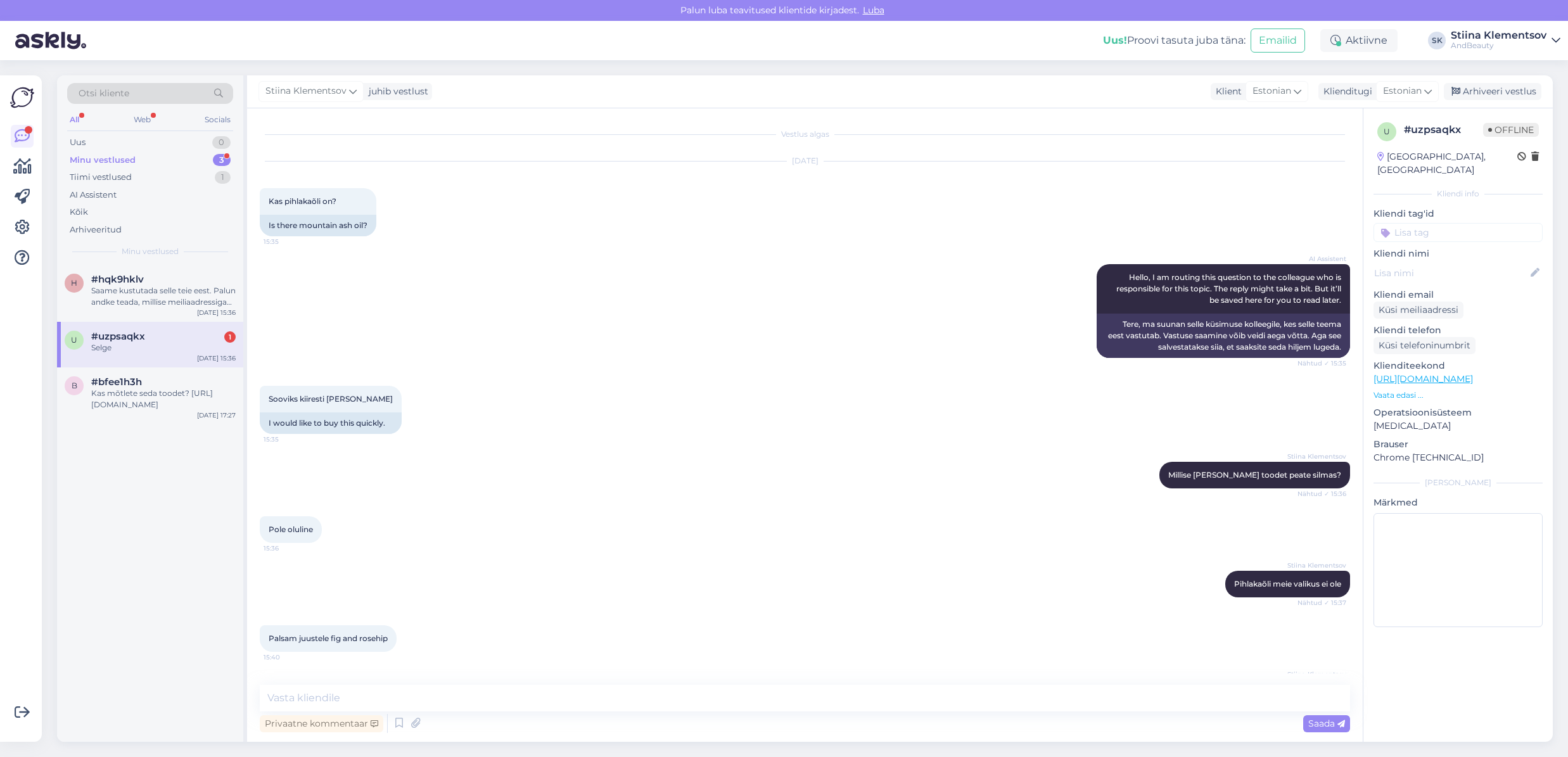
scroll to position [382, 0]
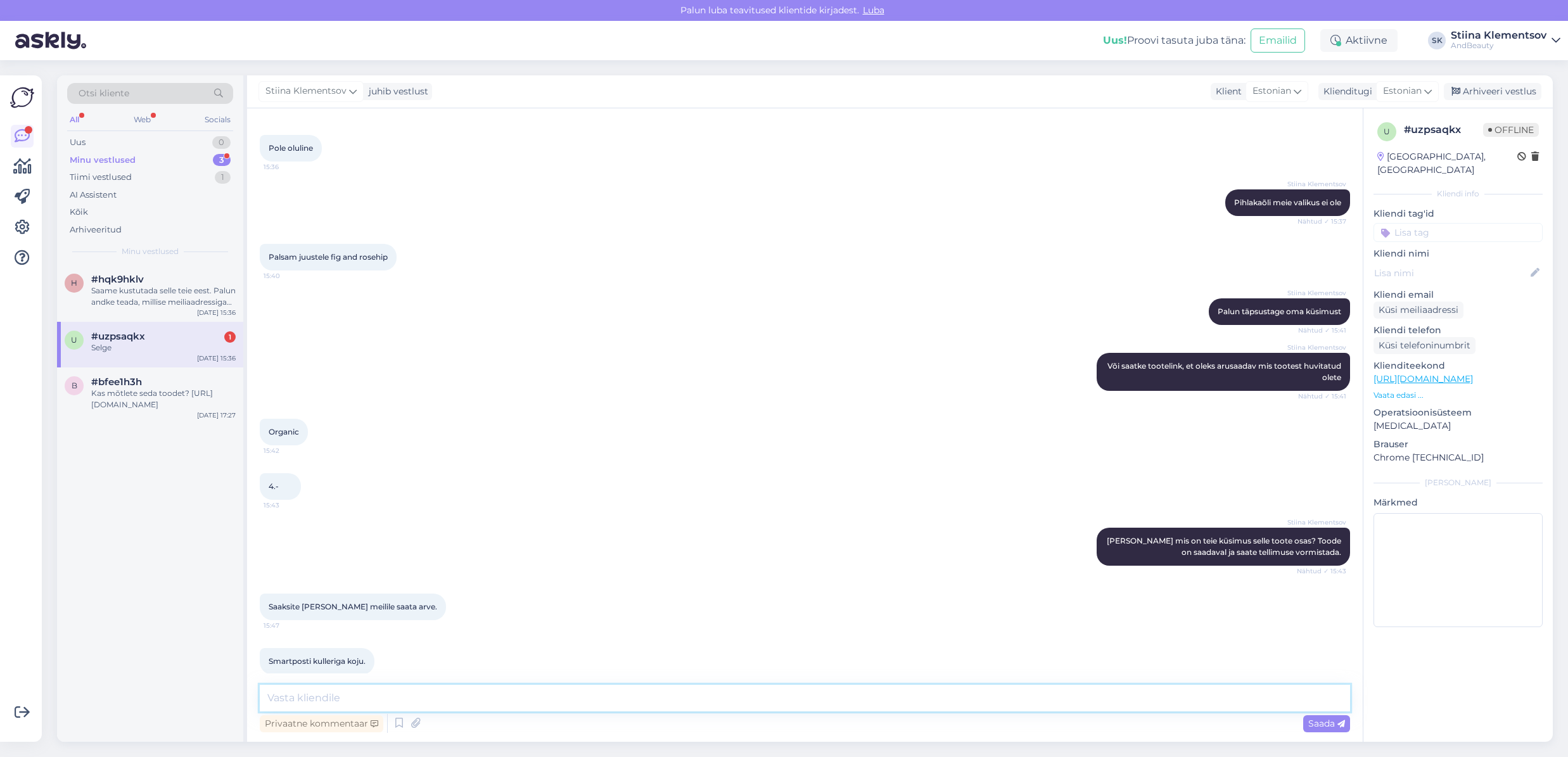
click at [475, 691] on textarea at bounding box center [805, 698] width 1090 height 27
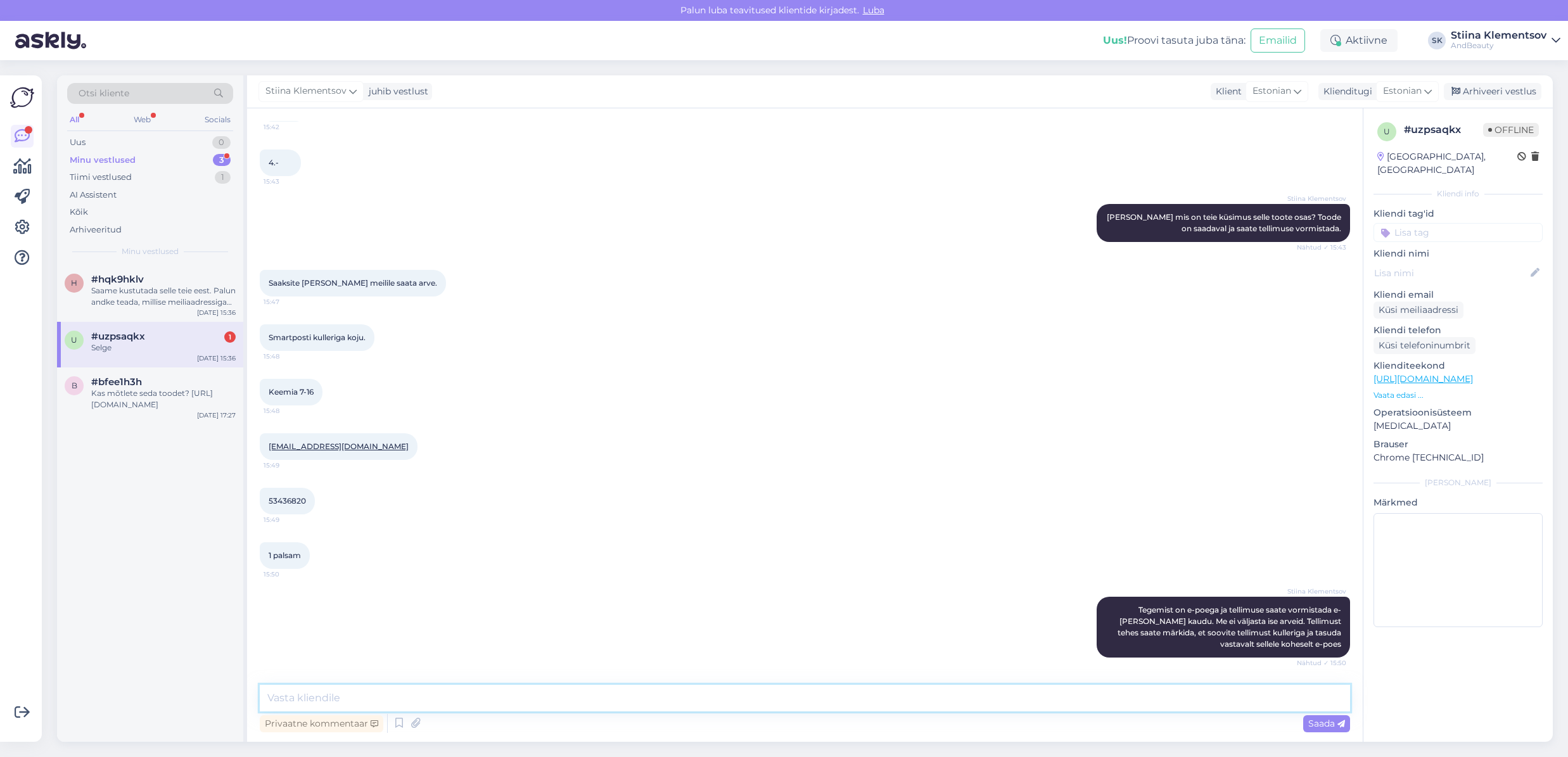
scroll to position [758, 0]
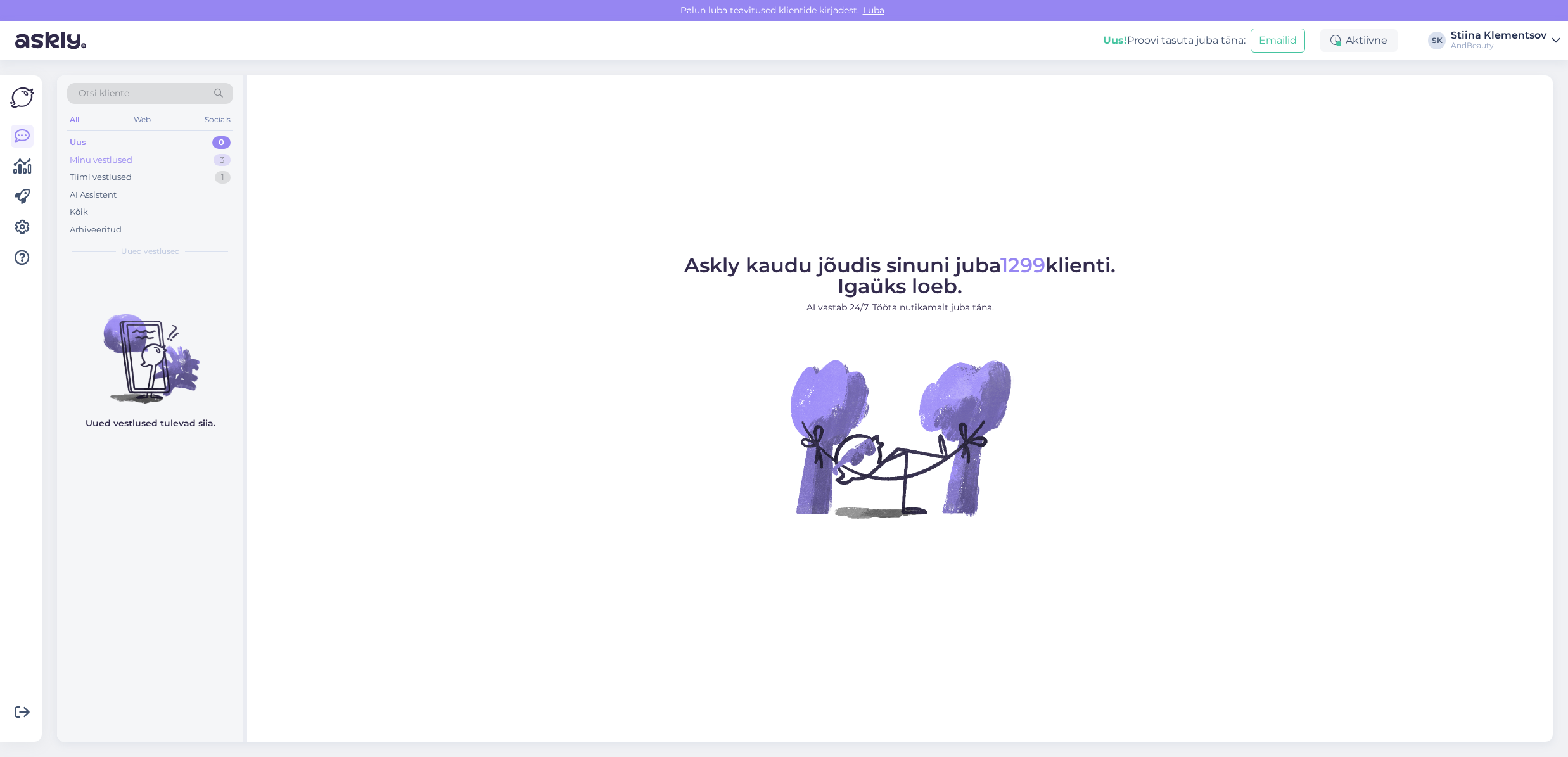
click at [160, 156] on div "Minu vestlused 3" at bounding box center [150, 160] width 166 height 18
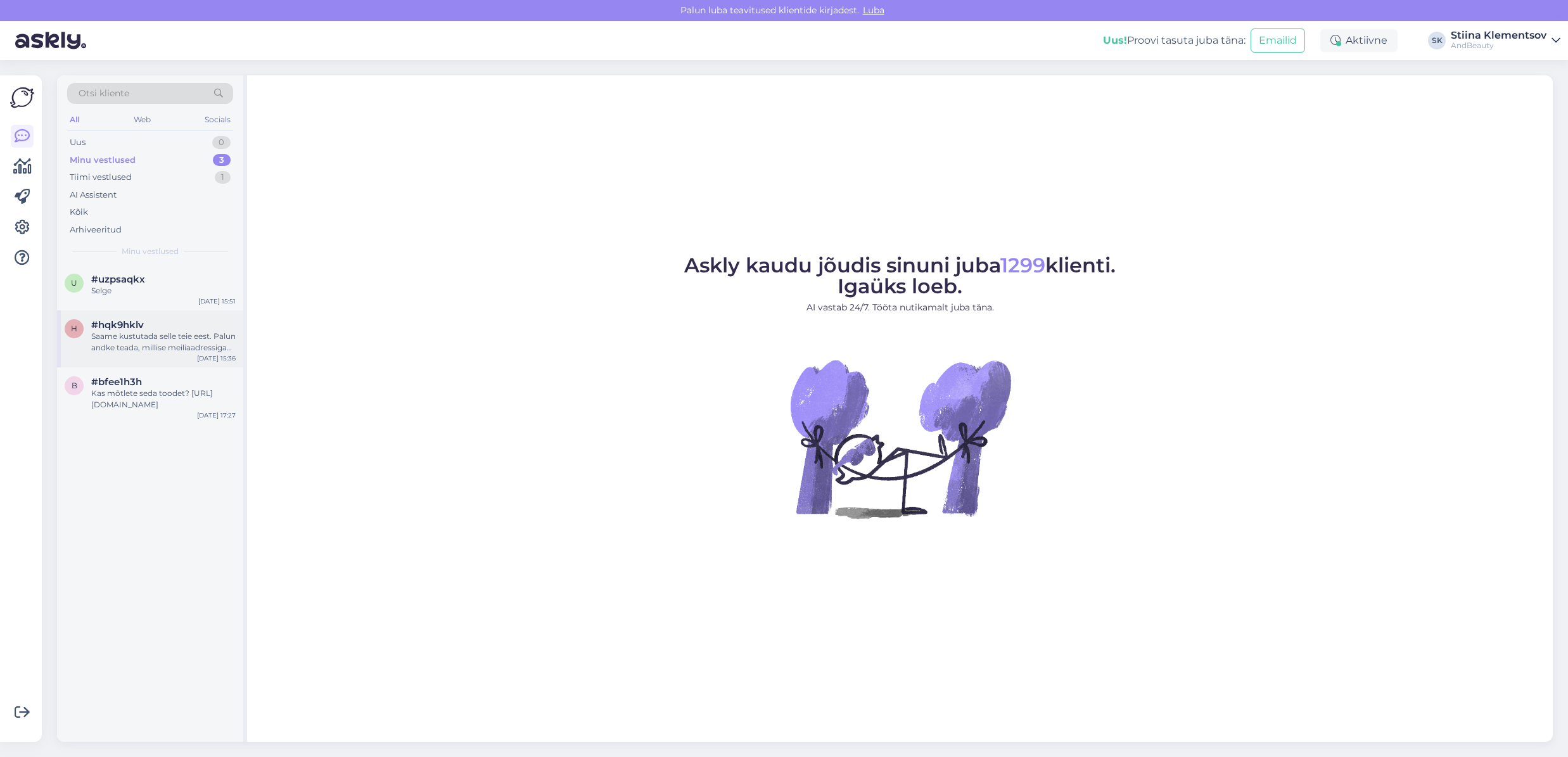
click at [159, 340] on div "Saame kustutada selle teie eest. Palun andke teada, millise meiliaadressiga on …" at bounding box center [163, 342] width 144 height 23
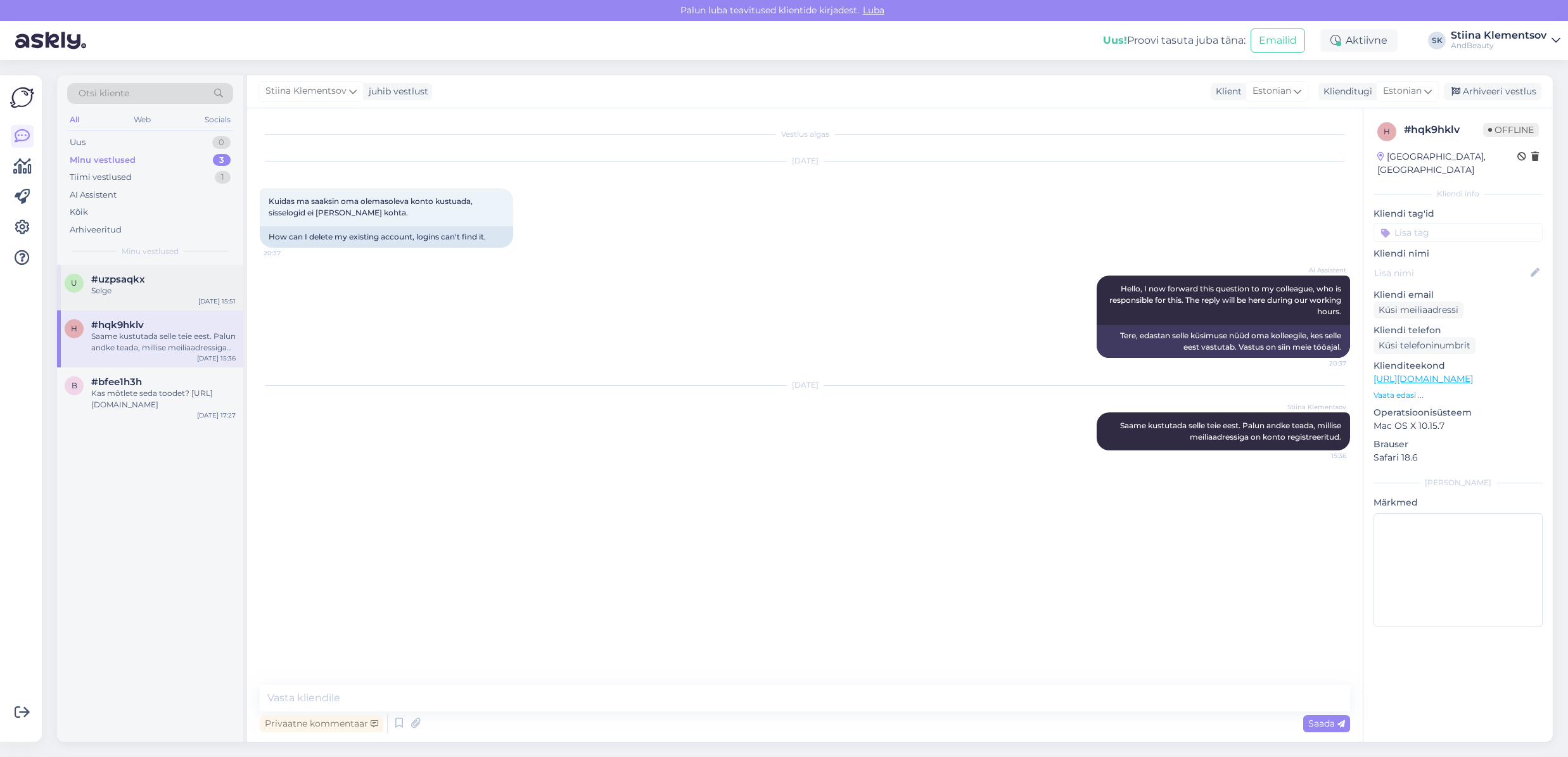
click at [161, 303] on div "u #uzpsaqkx Selge [DATE] 15:51" at bounding box center [150, 287] width 186 height 45
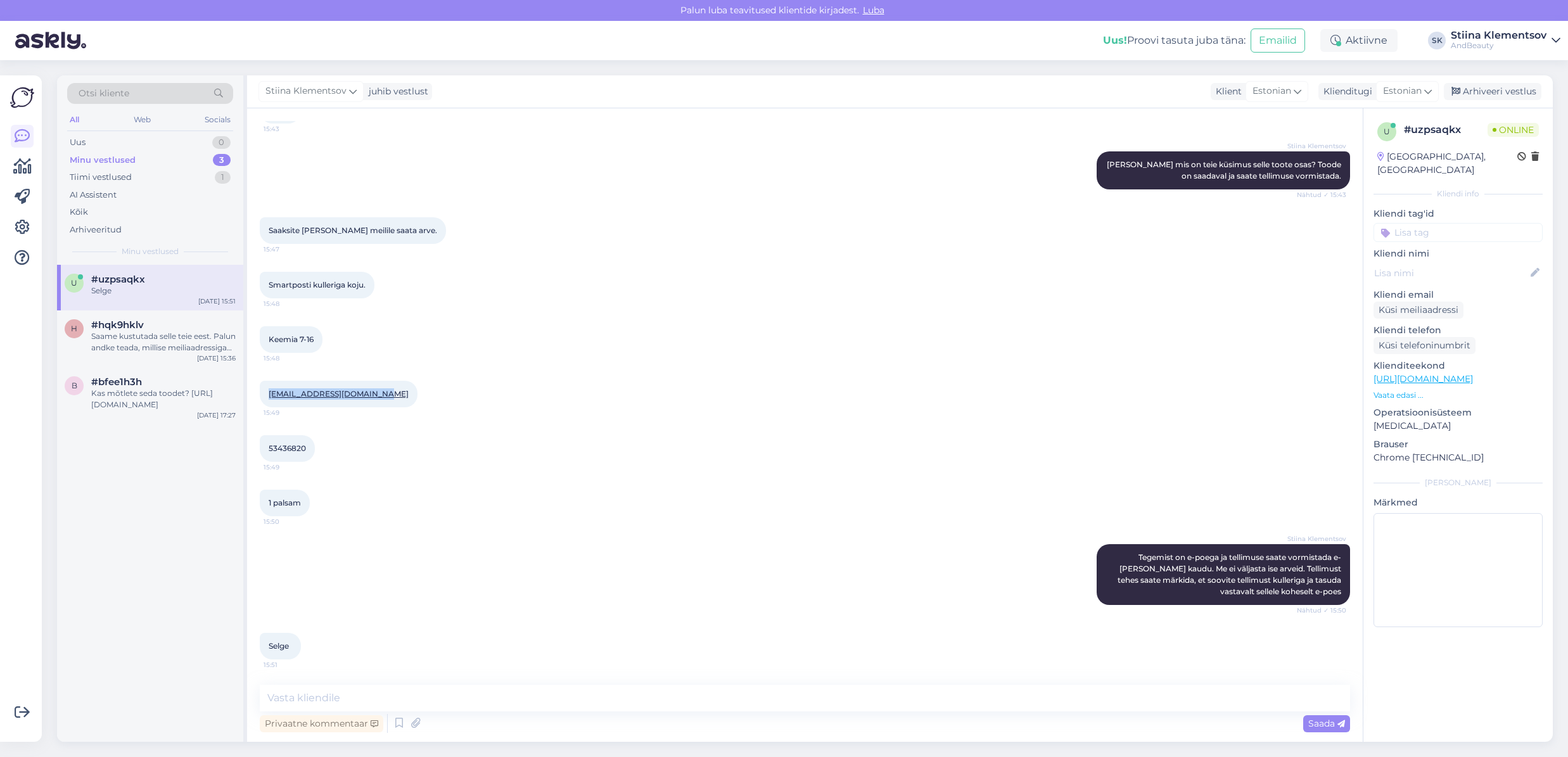
drag, startPoint x: 387, startPoint y: 398, endPoint x: 269, endPoint y: 396, distance: 118.0
click at [269, 396] on div "[EMAIL_ADDRESS][DOMAIN_NAME] 15:49" at bounding box center [338, 394] width 158 height 27
copy link "[EMAIL_ADDRESS][DOMAIN_NAME]"
